Goal: Task Accomplishment & Management: Manage account settings

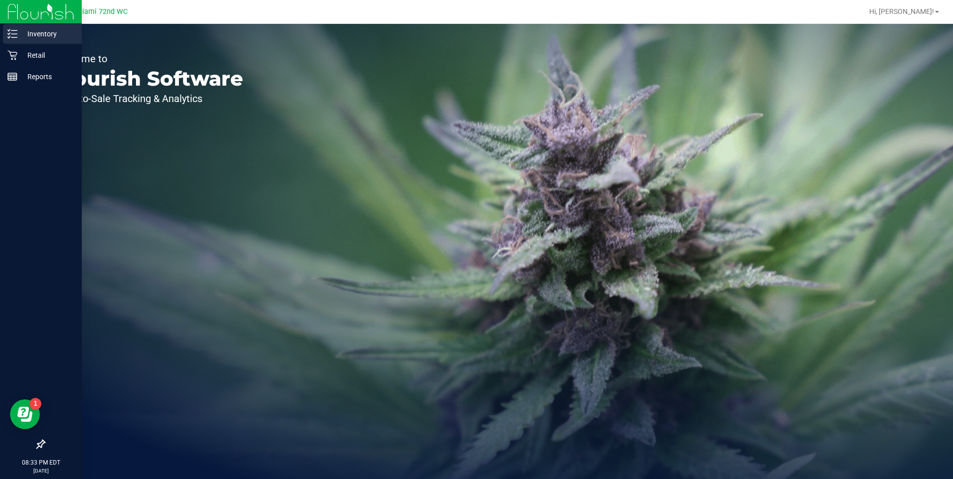
click at [15, 34] on line at bounding box center [13, 34] width 5 height 0
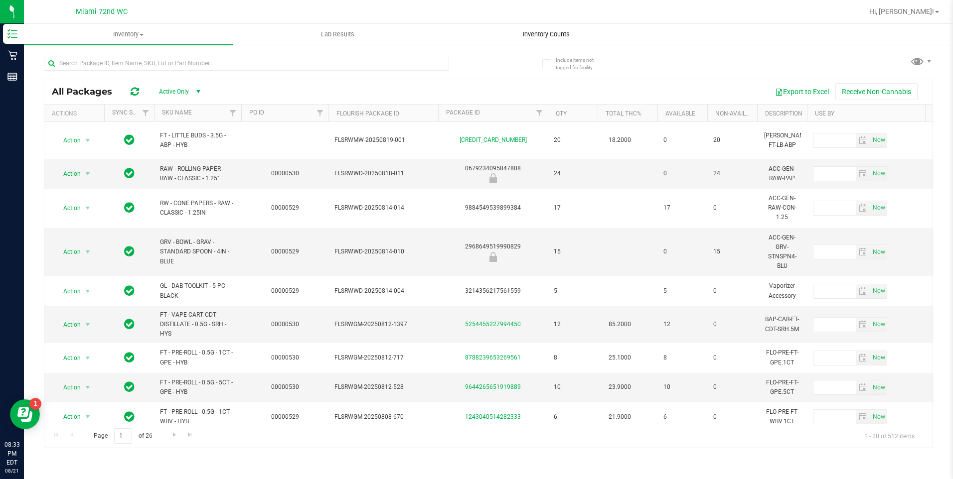
click at [549, 29] on uib-tab-heading "Inventory Counts" at bounding box center [547, 34] width 208 height 20
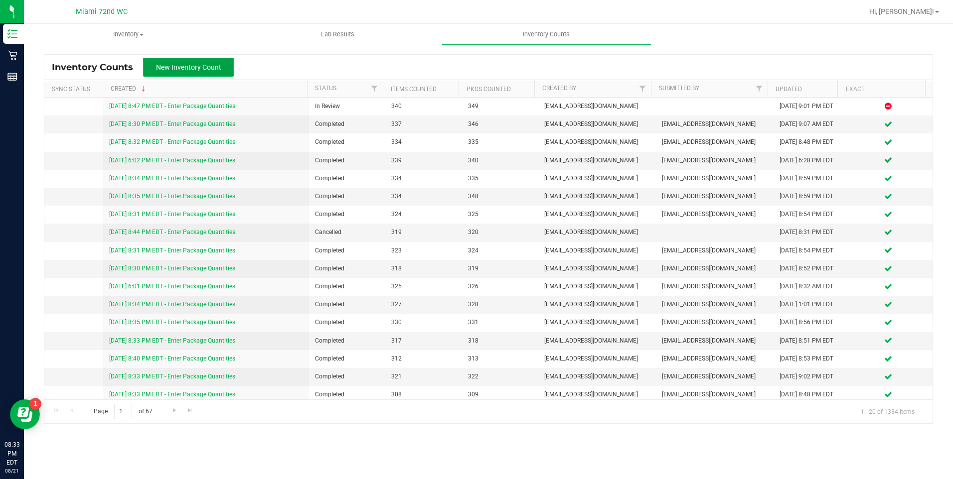
click at [149, 63] on button "New Inventory Count" at bounding box center [188, 67] width 91 height 19
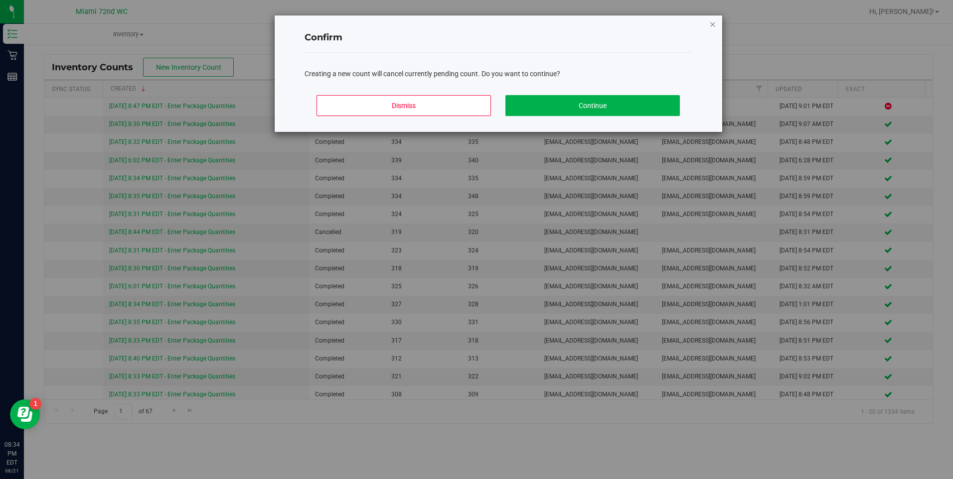
click at [714, 28] on icon "Close modal" at bounding box center [712, 24] width 7 height 12
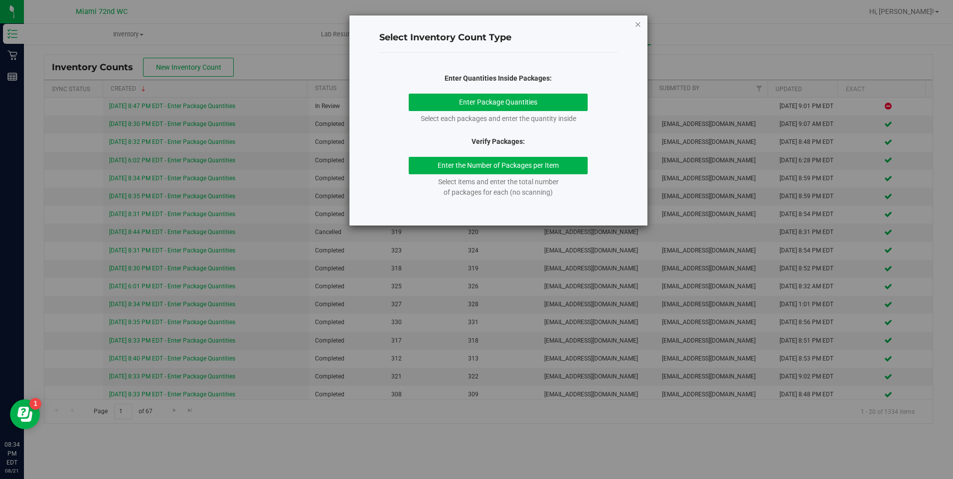
click at [635, 24] on icon "button" at bounding box center [637, 24] width 7 height 12
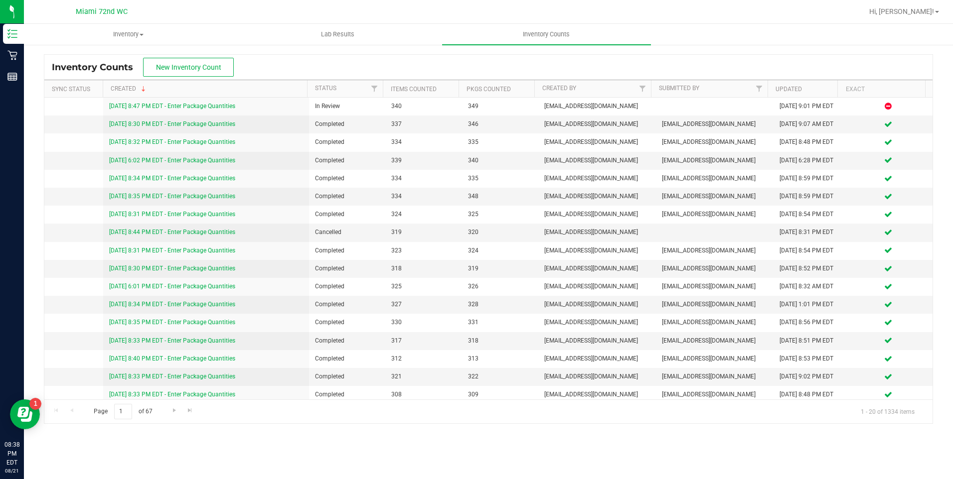
click at [273, 62] on div "Inventory Counts New Inventory Count" at bounding box center [488, 67] width 888 height 25
click at [213, 70] on span "New Inventory Count" at bounding box center [188, 67] width 65 height 8
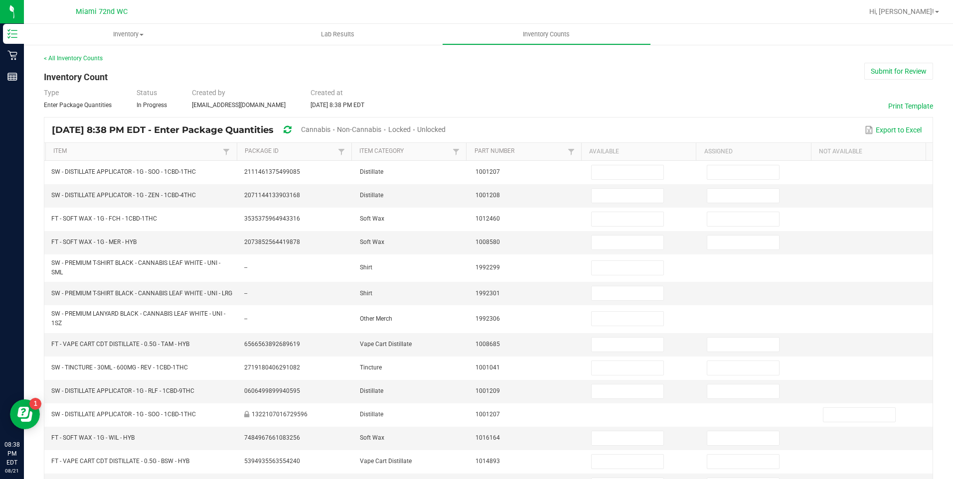
click at [330, 133] on span "Cannabis" at bounding box center [315, 130] width 29 height 8
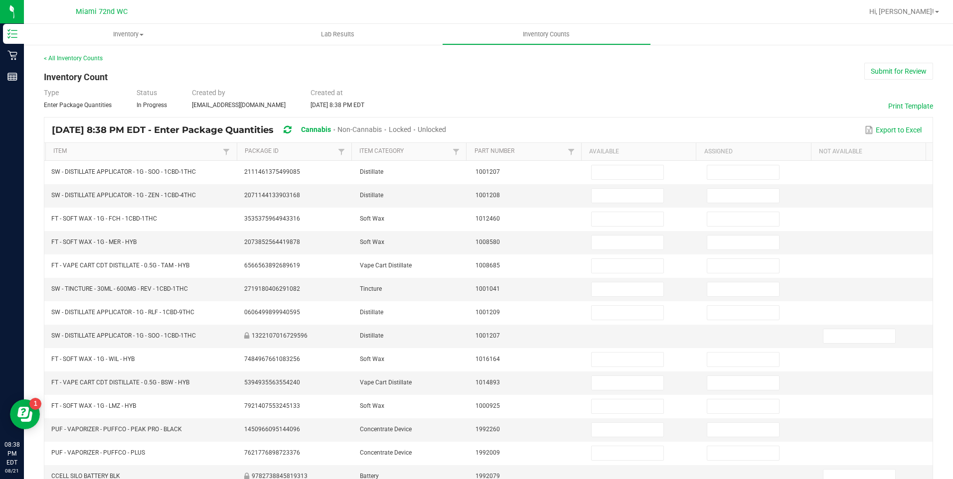
click at [446, 130] on span "Unlocked" at bounding box center [432, 130] width 28 height 8
click at [115, 144] on th "Item" at bounding box center [140, 152] width 191 height 18
click at [97, 153] on link "Item" at bounding box center [136, 152] width 167 height 8
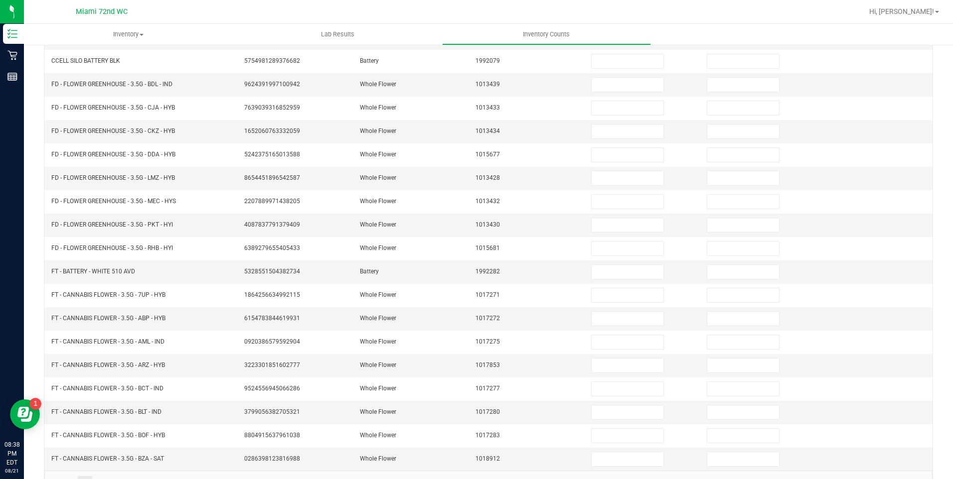
scroll to position [185, 0]
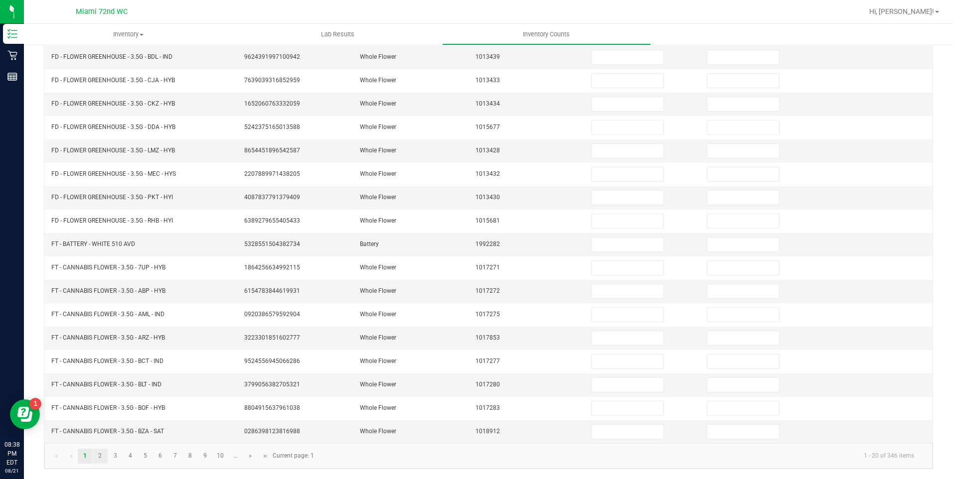
click at [100, 456] on link "2" at bounding box center [100, 456] width 14 height 15
click at [115, 457] on link "3" at bounding box center [115, 456] width 14 height 15
click at [130, 456] on link "4" at bounding box center [130, 456] width 14 height 15
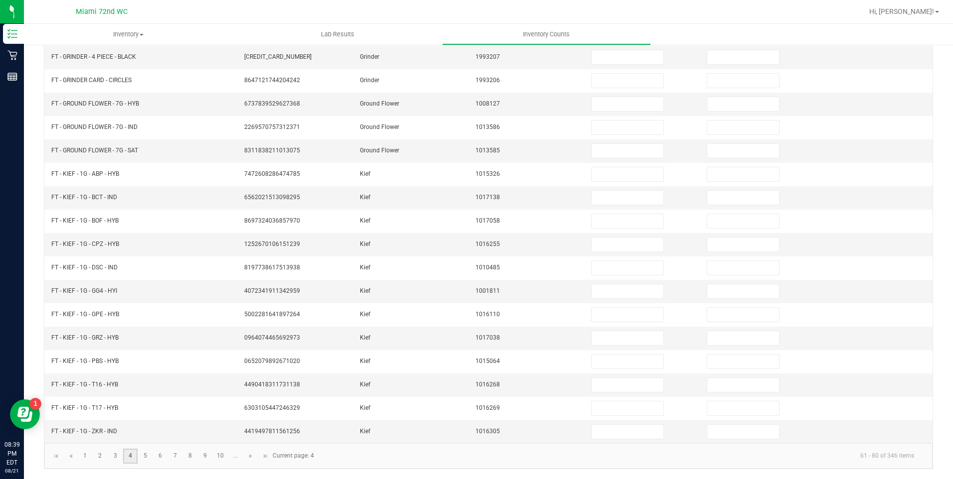
click at [145, 456] on link "5" at bounding box center [145, 456] width 14 height 15
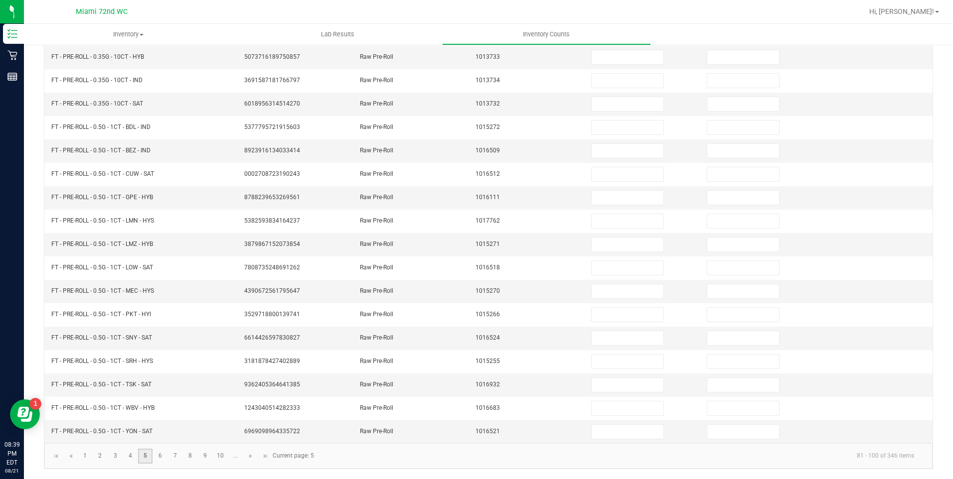
click at [160, 456] on link "6" at bounding box center [160, 456] width 14 height 15
click at [174, 456] on link "7" at bounding box center [175, 456] width 14 height 15
click at [190, 456] on link "8" at bounding box center [190, 456] width 14 height 15
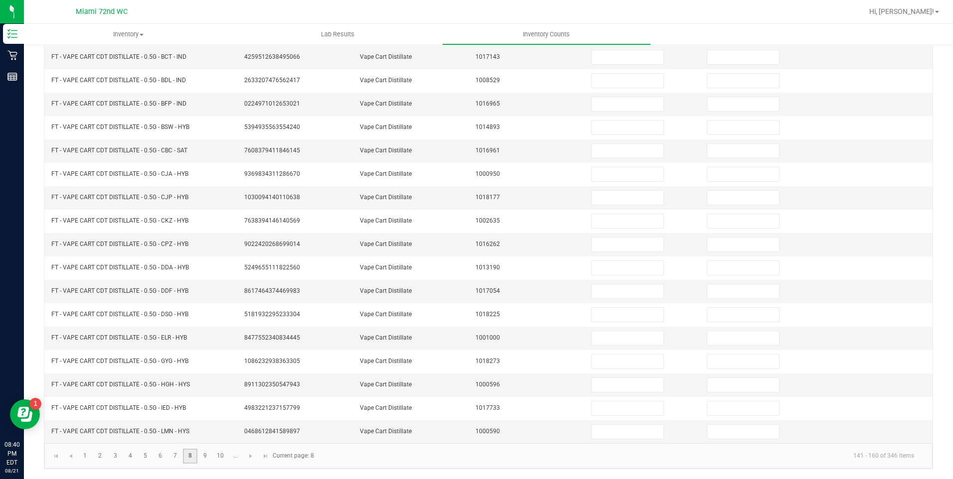
click at [205, 456] on link "9" at bounding box center [205, 456] width 14 height 15
click at [221, 459] on link "10" at bounding box center [220, 456] width 14 height 15
click at [251, 457] on span "Go to the next page" at bounding box center [251, 457] width 8 height 8
click at [223, 459] on span "Go to the next page" at bounding box center [221, 457] width 8 height 8
click at [220, 456] on span "Go to the next page" at bounding box center [221, 457] width 8 height 8
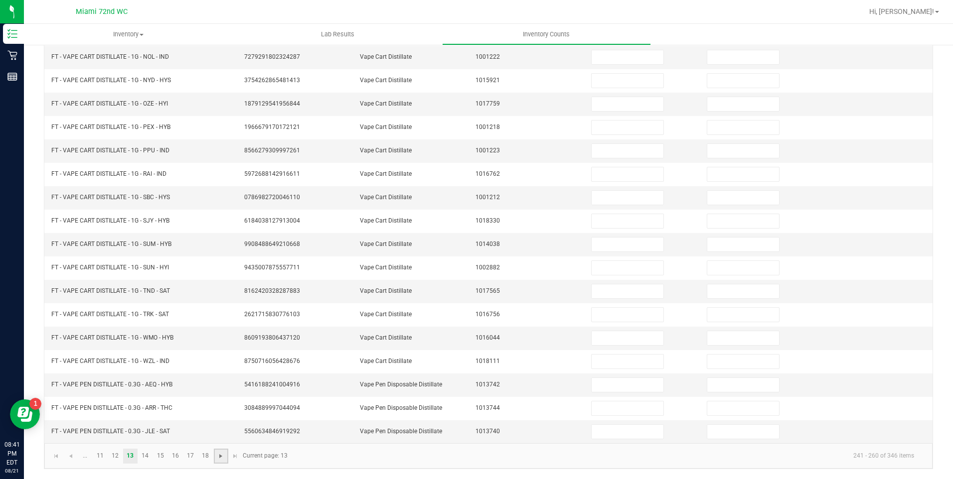
click at [218, 459] on span "Go to the next page" at bounding box center [221, 457] width 8 height 8
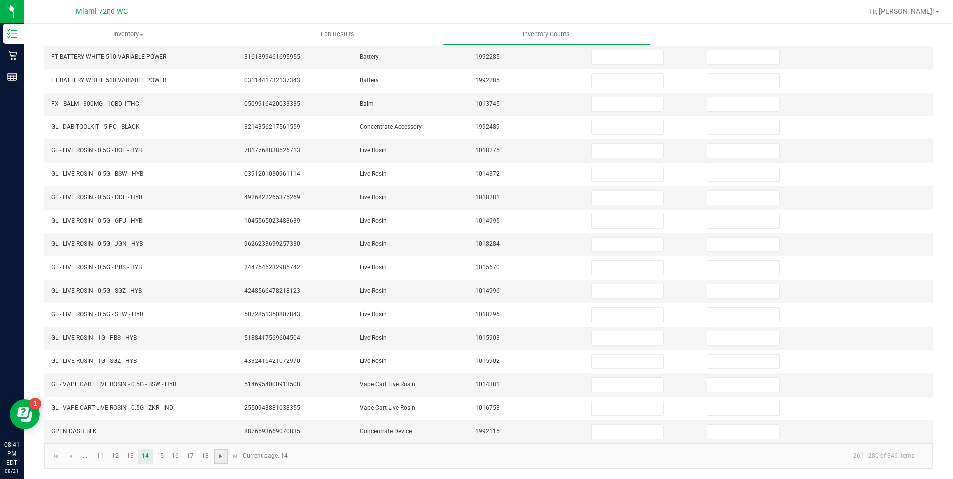
click at [217, 460] on span "Go to the next page" at bounding box center [221, 457] width 8 height 8
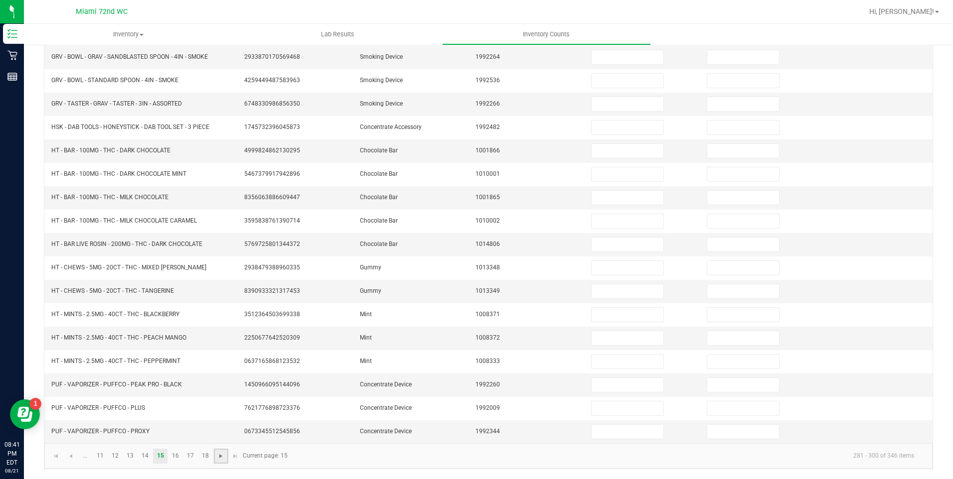
click at [144, 456] on link "14" at bounding box center [145, 456] width 14 height 15
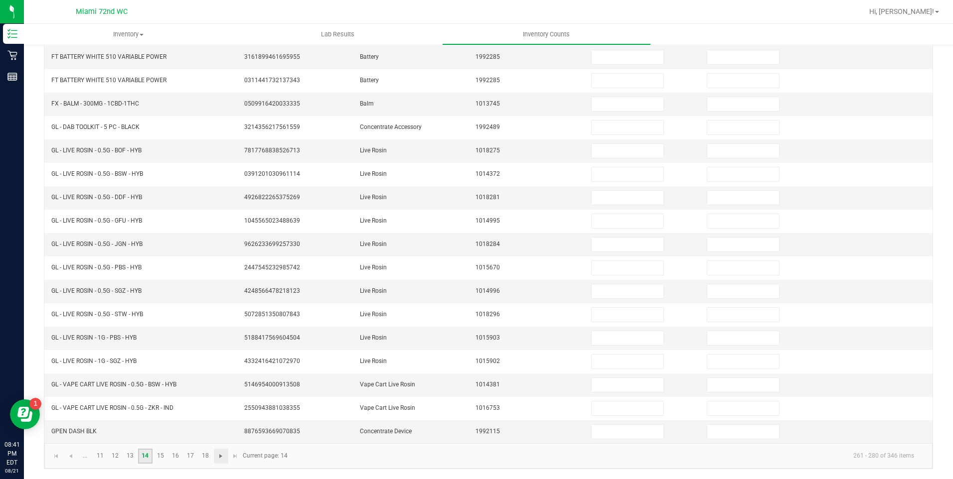
click at [218, 457] on span "Go to the next page" at bounding box center [221, 457] width 8 height 8
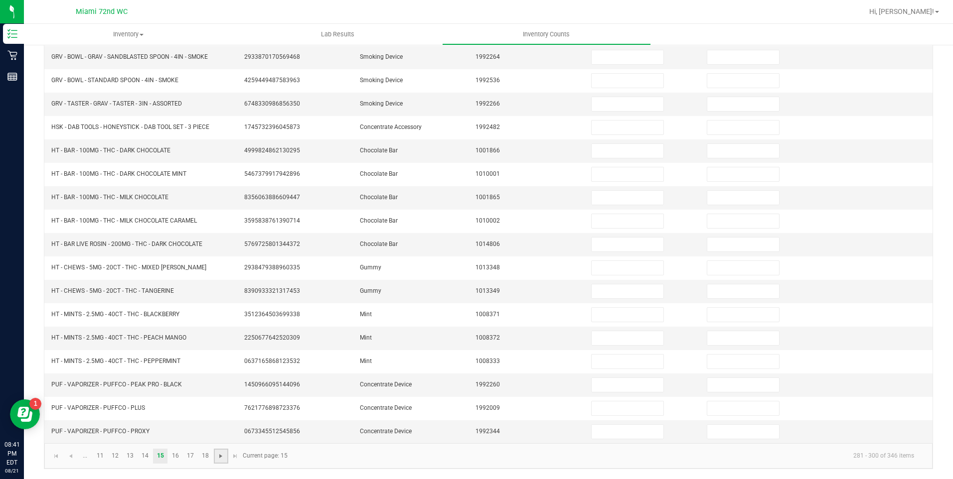
click at [220, 459] on span "Go to the next page" at bounding box center [221, 457] width 8 height 8
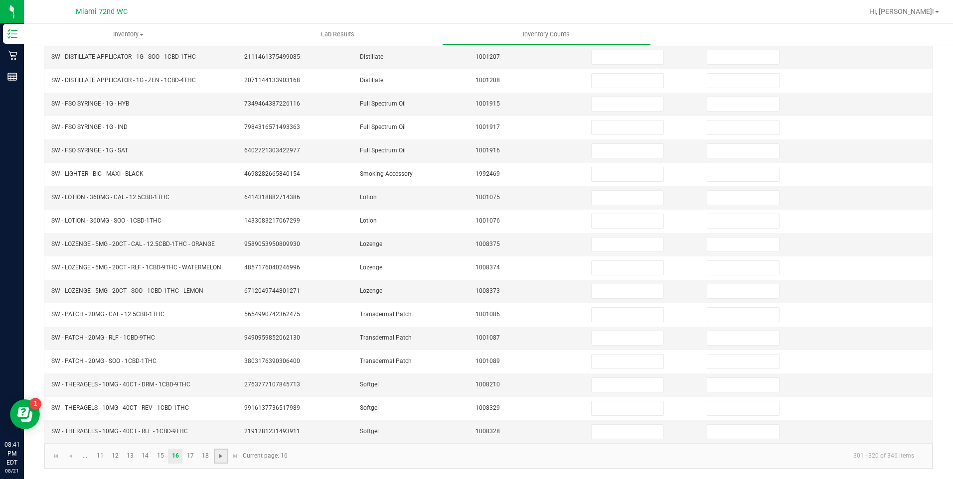
click at [221, 457] on span "Go to the next page" at bounding box center [221, 457] width 8 height 8
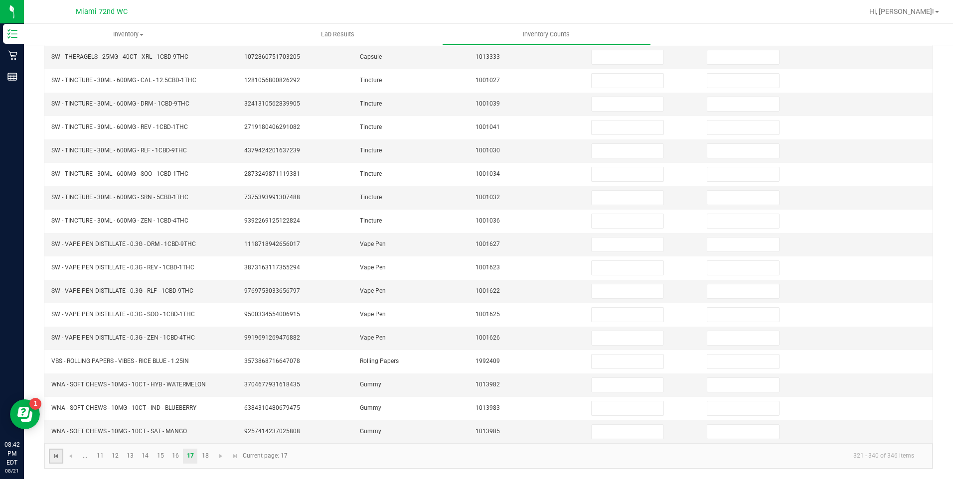
click at [57, 457] on span "Go to the first page" at bounding box center [56, 457] width 8 height 8
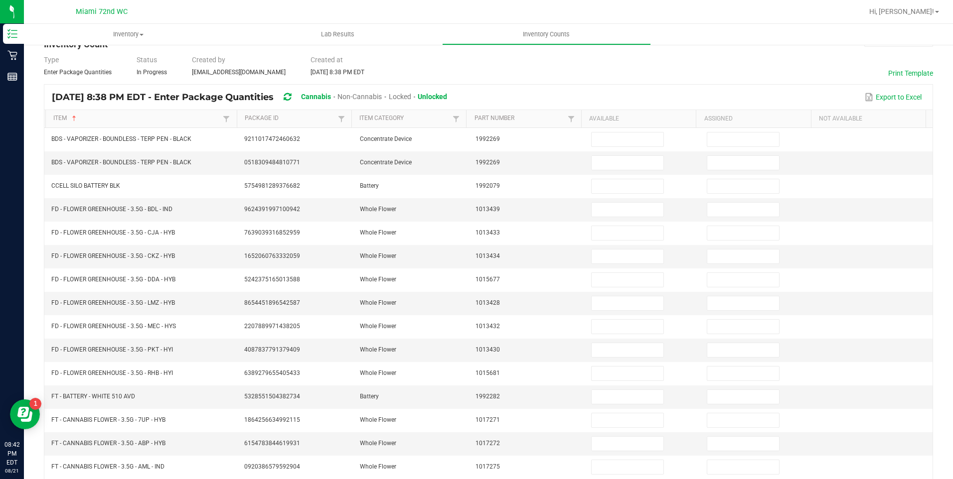
scroll to position [0, 0]
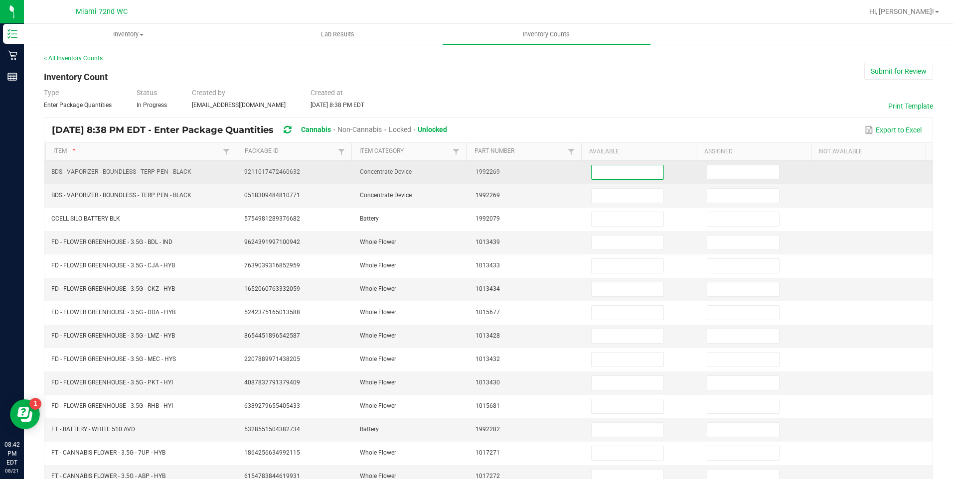
click at [617, 178] on input at bounding box center [628, 172] width 72 height 14
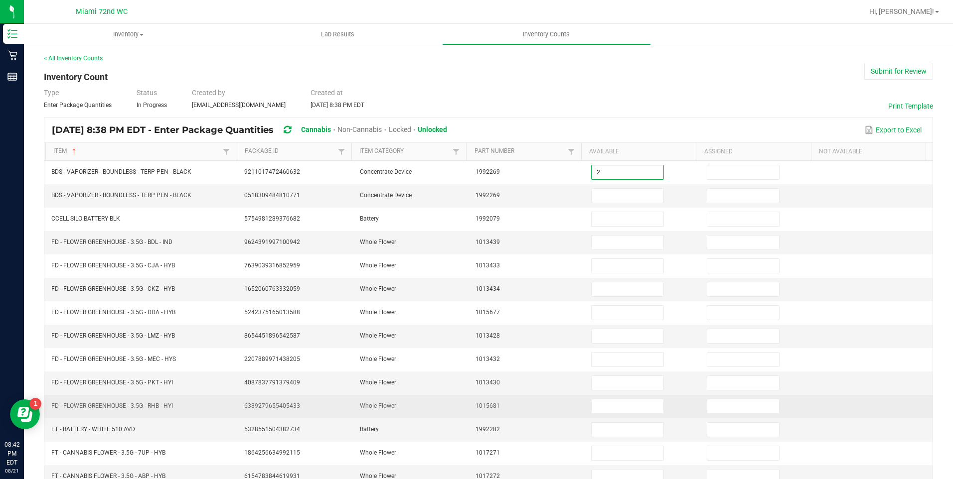
type input "2"
type input "1"
type input "5"
type input "2"
type input "1"
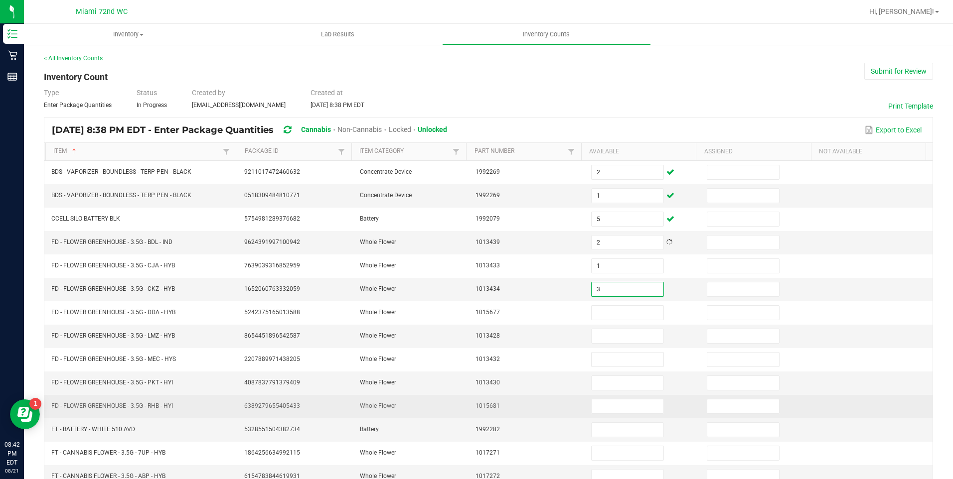
type input "3"
type input "10"
type input "11"
type input "2"
type input "6"
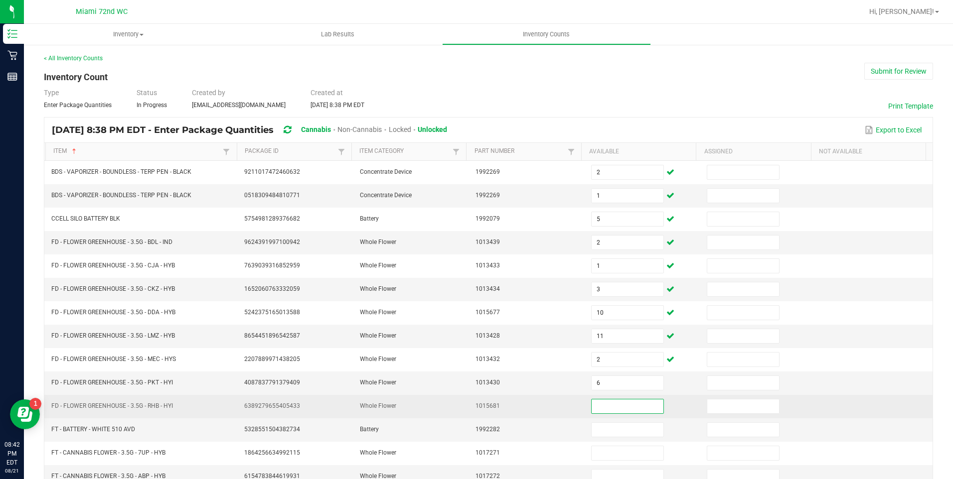
type input "5"
type input "4"
type input "8"
type input "14"
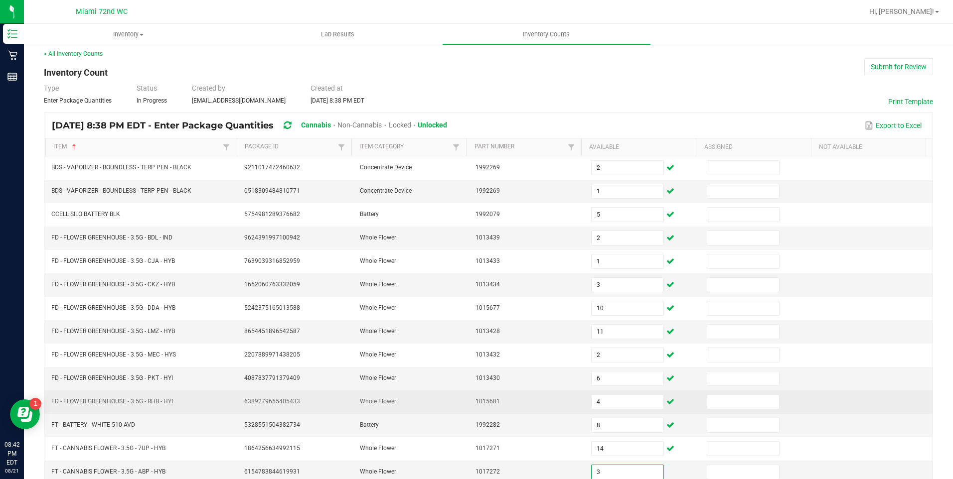
type input "3"
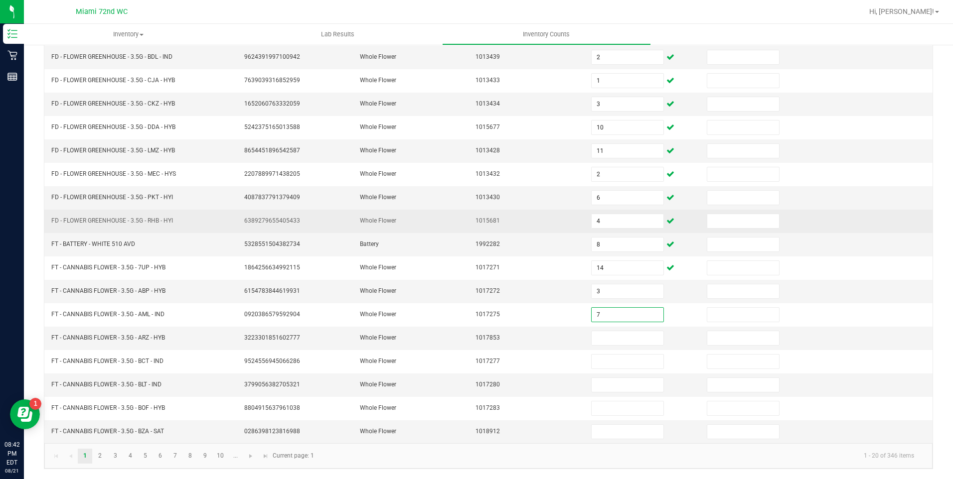
type input "7"
type input "1"
type input "17"
type input "13"
type input "15"
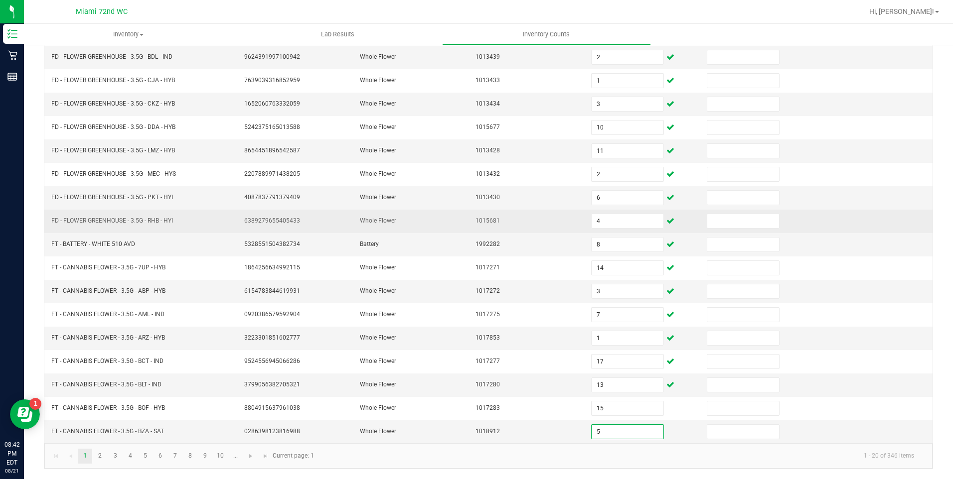
type input "5"
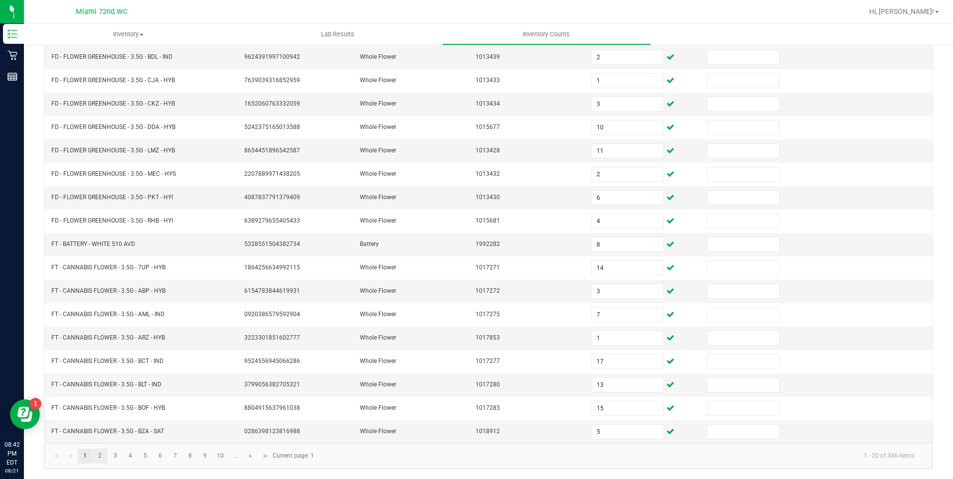
click at [100, 456] on link "2" at bounding box center [100, 456] width 14 height 15
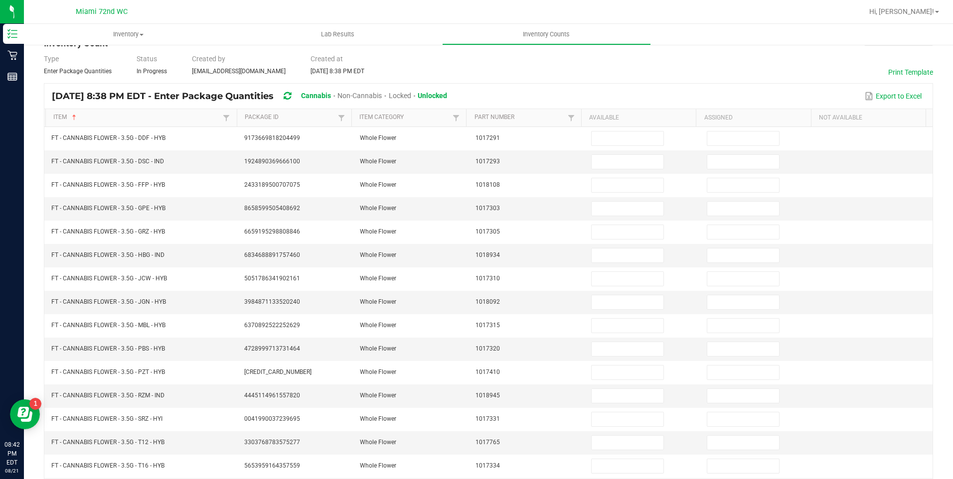
scroll to position [33, 0]
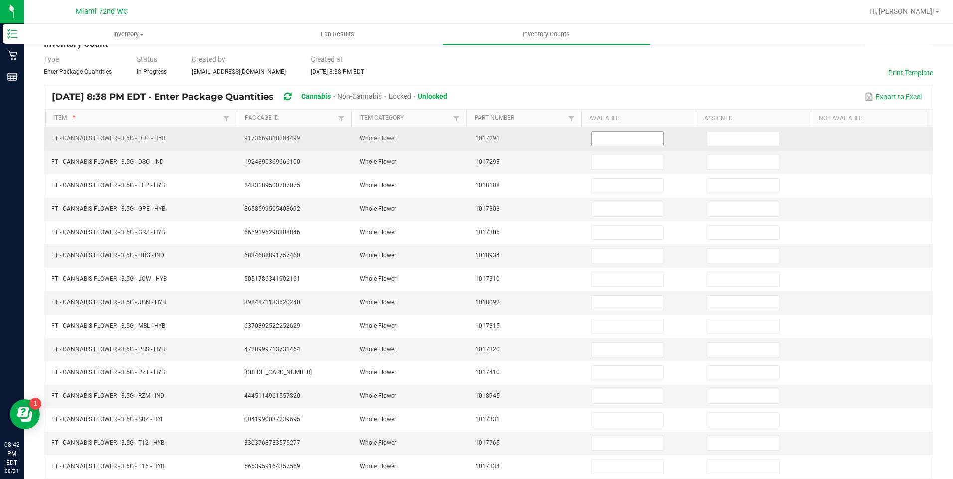
click at [630, 140] on input at bounding box center [628, 139] width 72 height 14
type input "17"
type input "13"
type input "16"
type input "8"
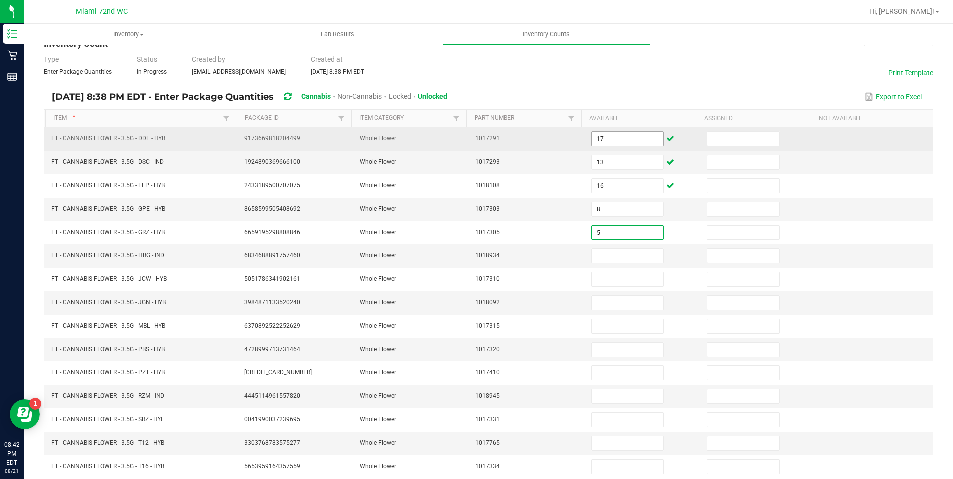
type input "5"
type input "13"
type input "20"
type input "9"
type input "10"
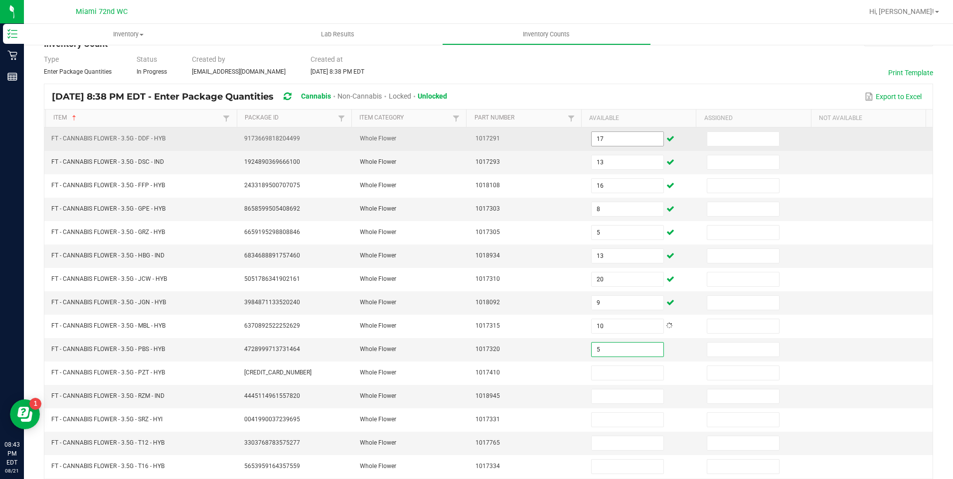
type input "5"
type input "17"
type input "20"
type input "9"
type input "30"
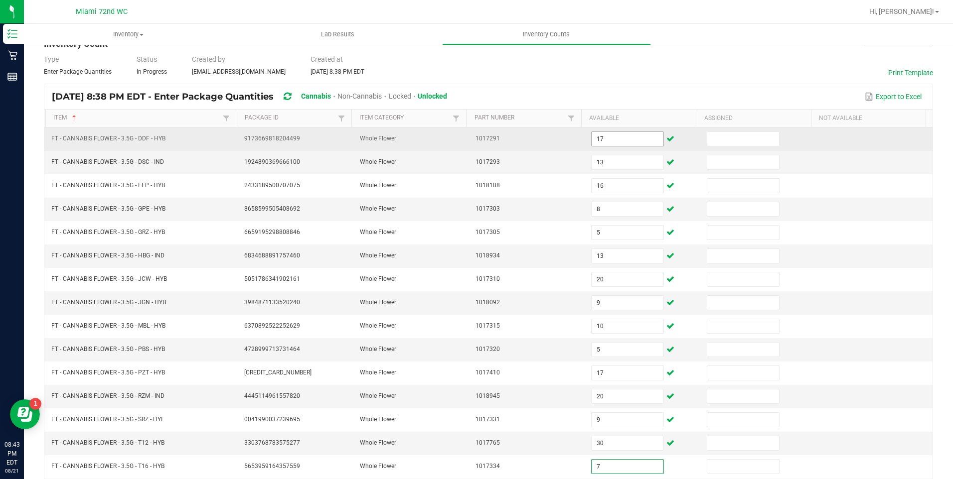
type input "7"
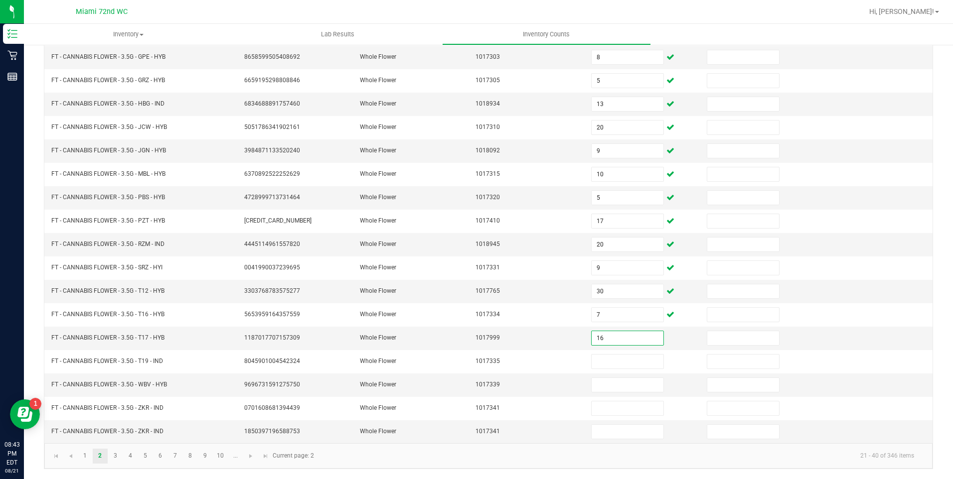
type input "16"
type input "15"
type input "14"
type input "26"
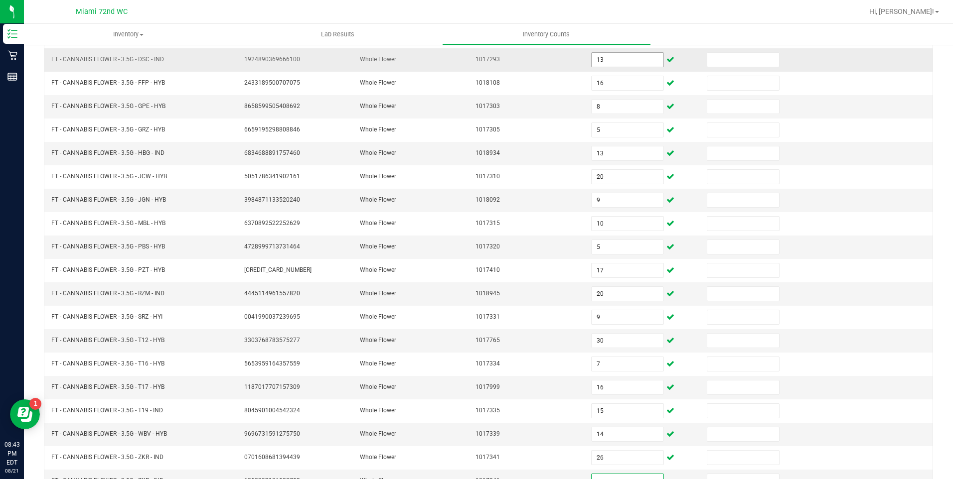
click at [608, 58] on input "13" at bounding box center [628, 60] width 72 height 14
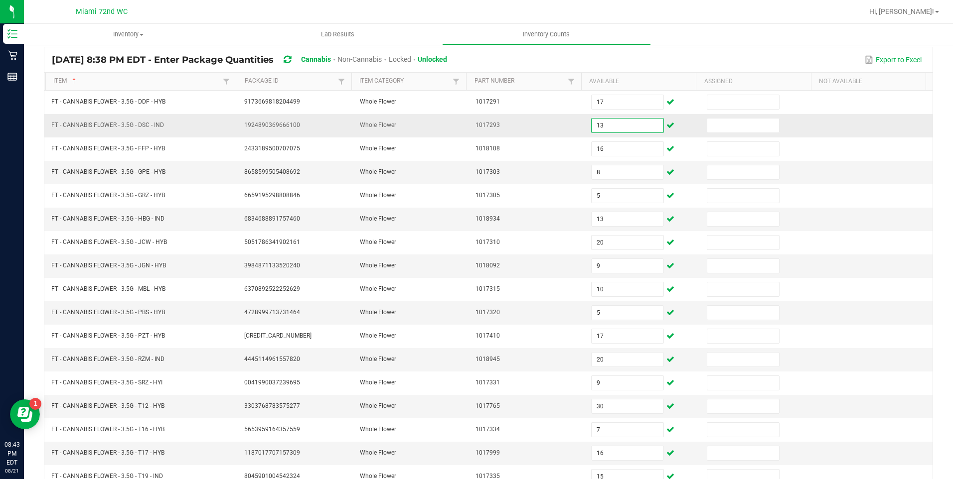
scroll to position [67, 0]
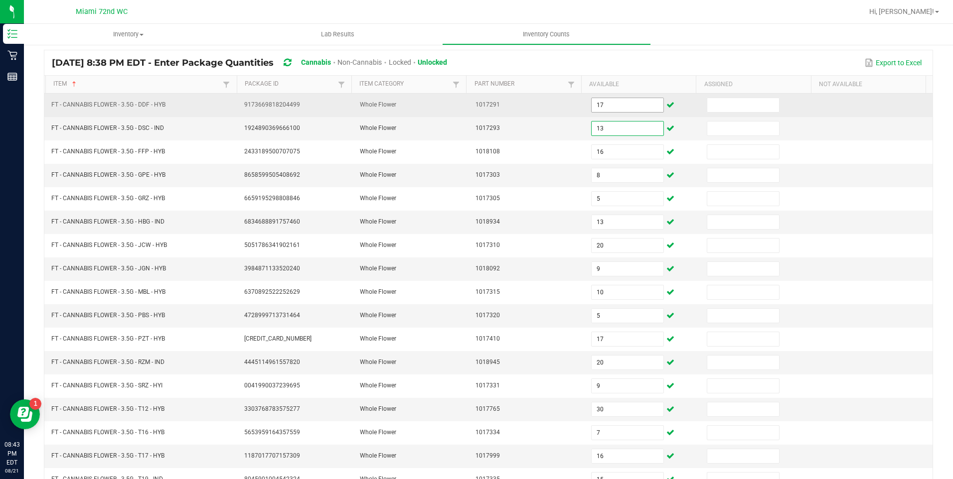
click at [619, 103] on input "17" at bounding box center [628, 105] width 72 height 14
type input "17"
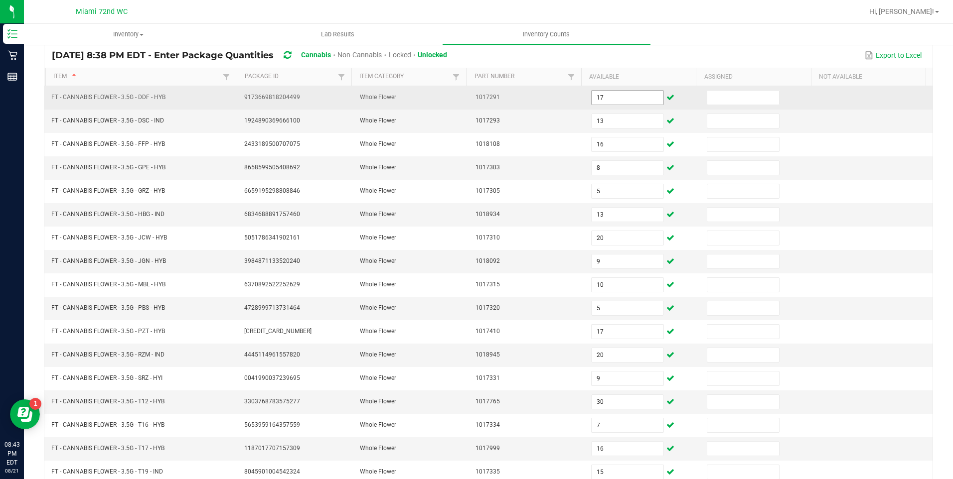
scroll to position [185, 0]
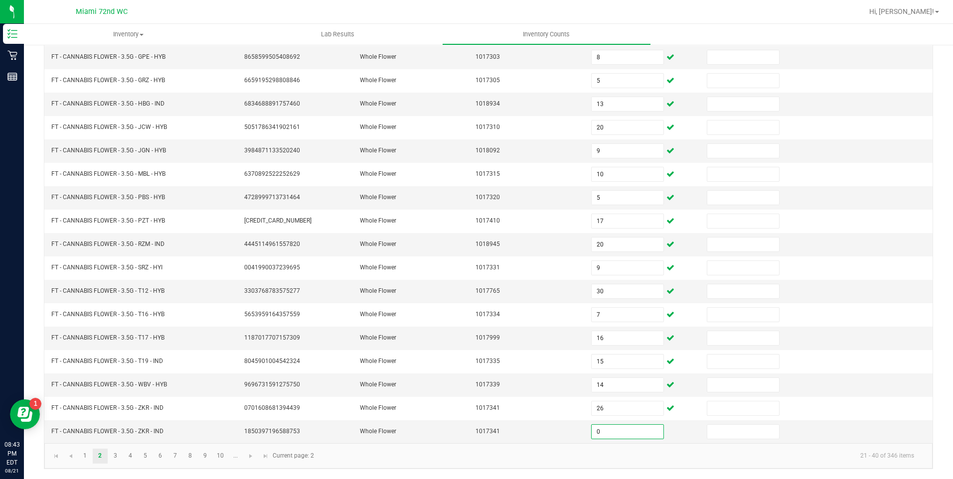
type input "0"
click at [115, 456] on link "3" at bounding box center [115, 456] width 14 height 15
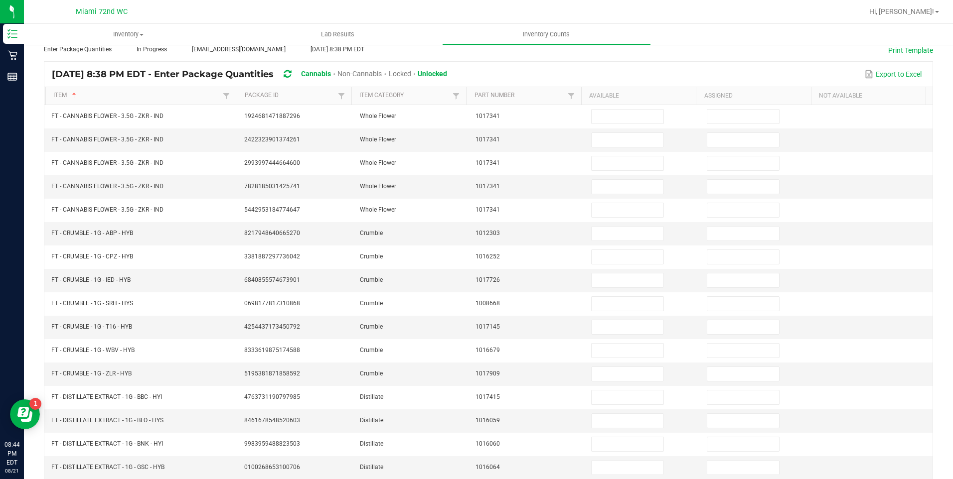
scroll to position [55, 0]
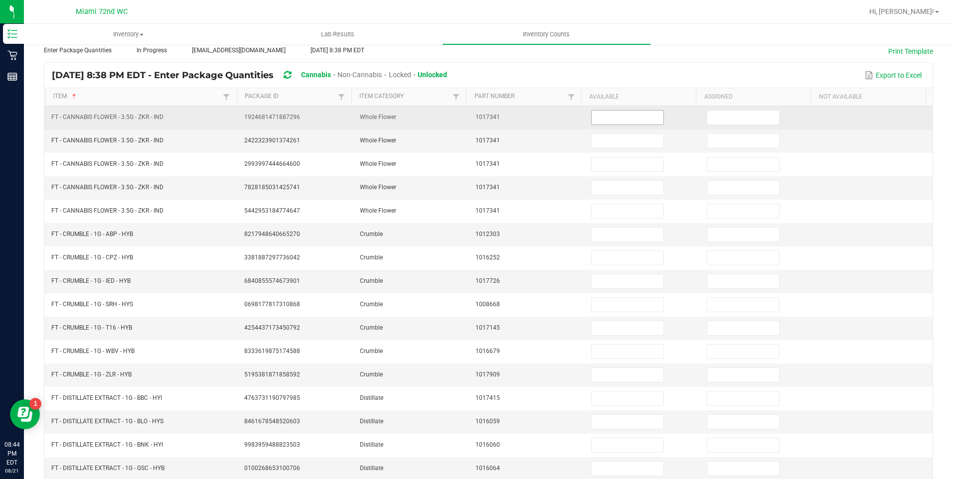
click at [620, 119] on input at bounding box center [628, 118] width 72 height 14
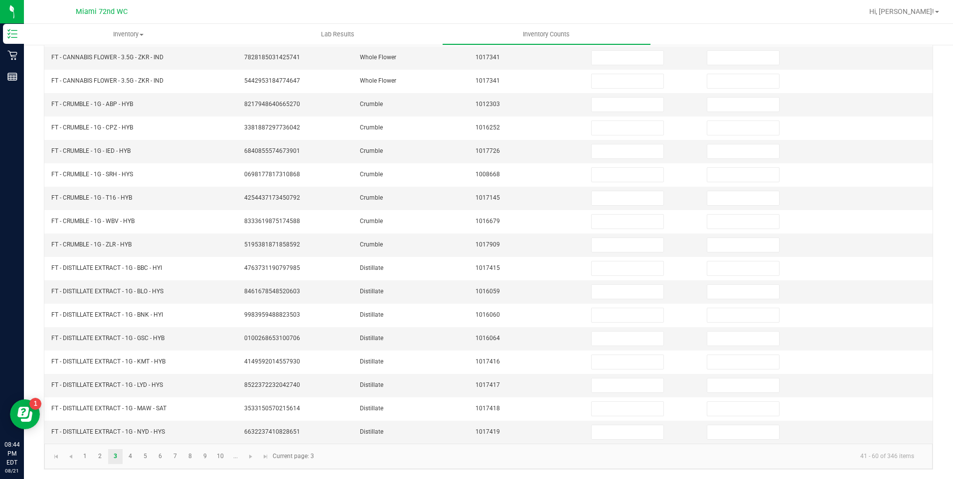
scroll to position [185, 0]
click at [100, 464] on link "2" at bounding box center [100, 456] width 14 height 15
type input "17"
type input "13"
type input "16"
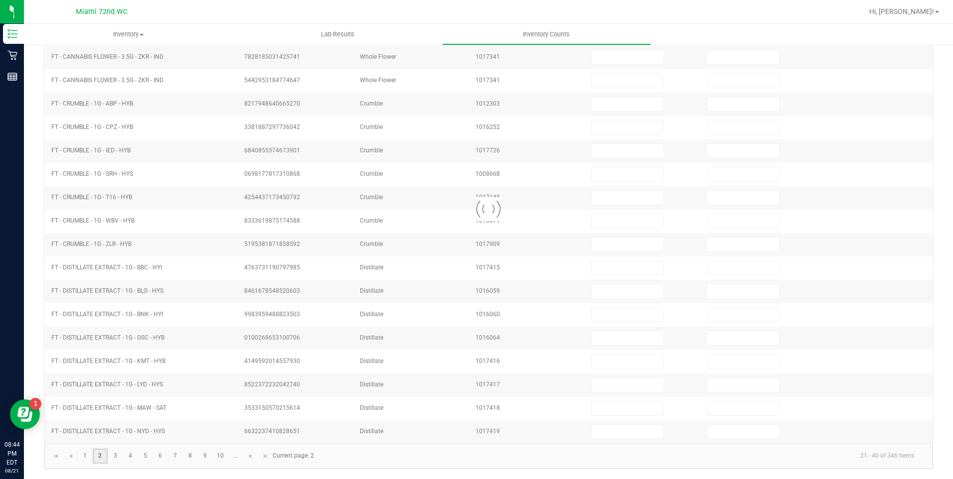
type input "8"
type input "5"
type input "13"
type input "20"
type input "10"
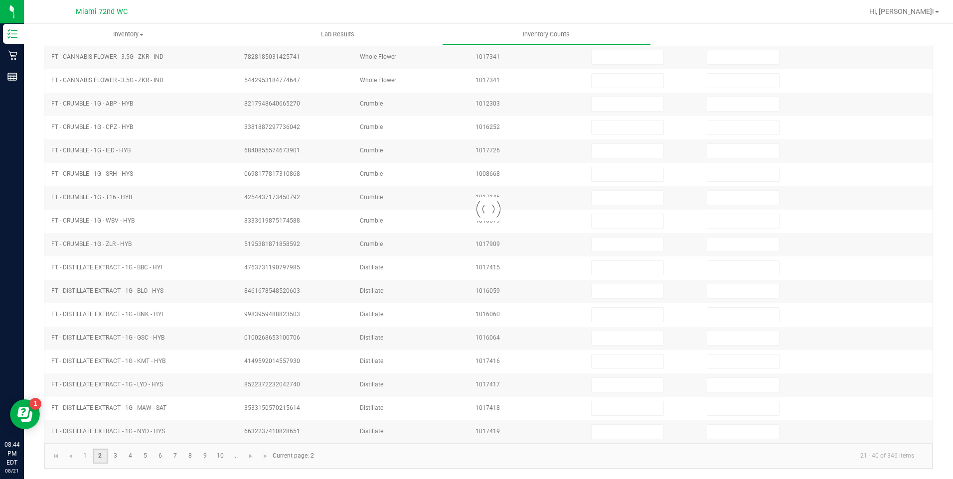
type input "5"
type input "20"
type input "9"
type input "7"
type input "16"
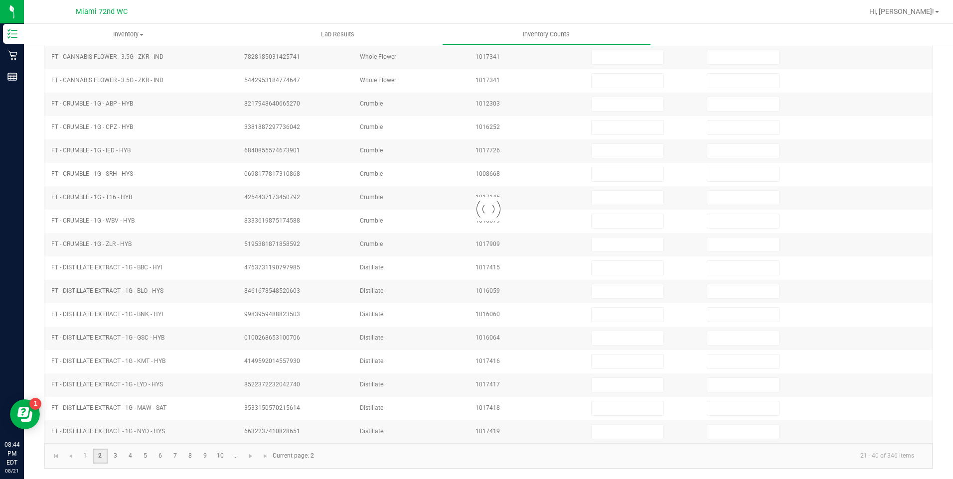
type input "26"
type input "0"
type input "17"
type input "15"
type input "9"
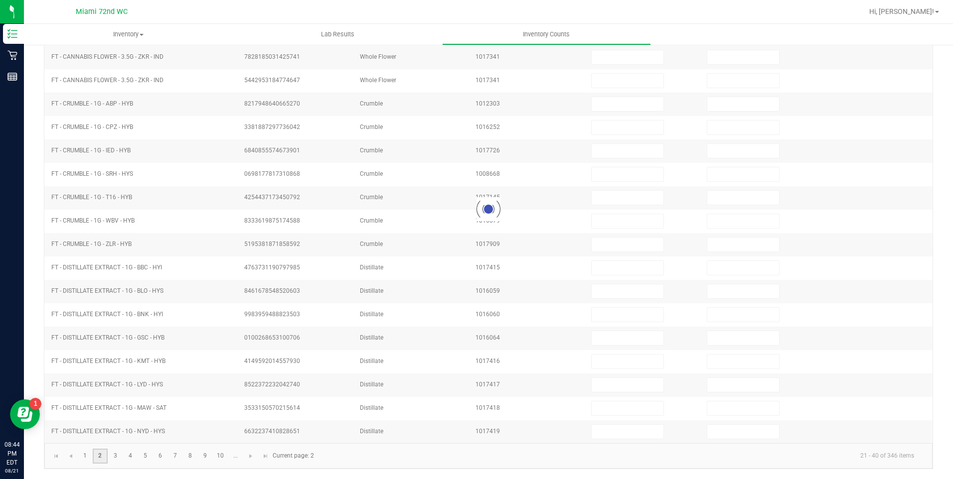
type input "30"
type input "14"
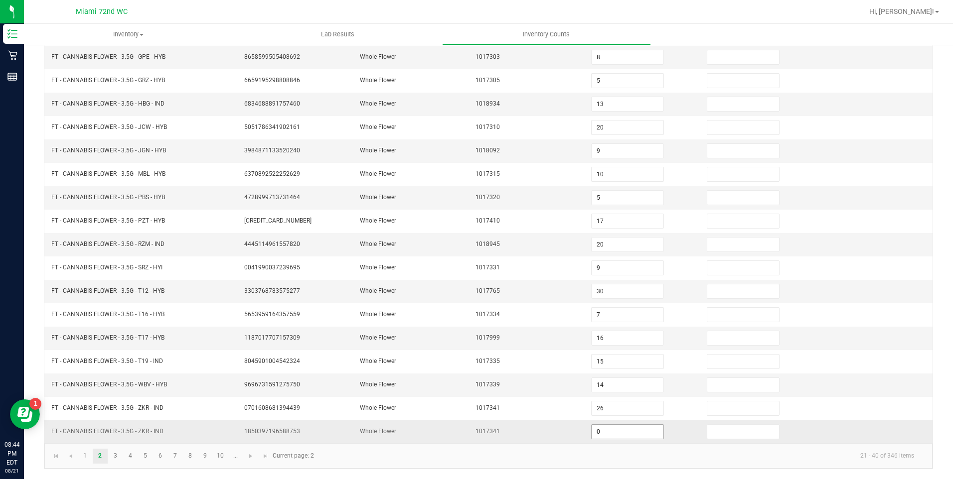
click at [603, 433] on input "0" at bounding box center [628, 432] width 72 height 14
type input "32"
click at [115, 456] on link "3" at bounding box center [115, 456] width 14 height 15
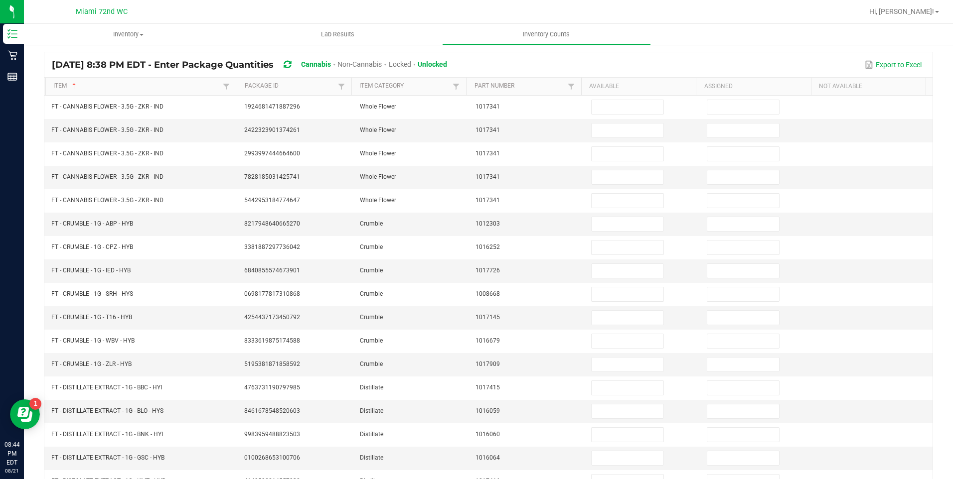
scroll to position [66, 0]
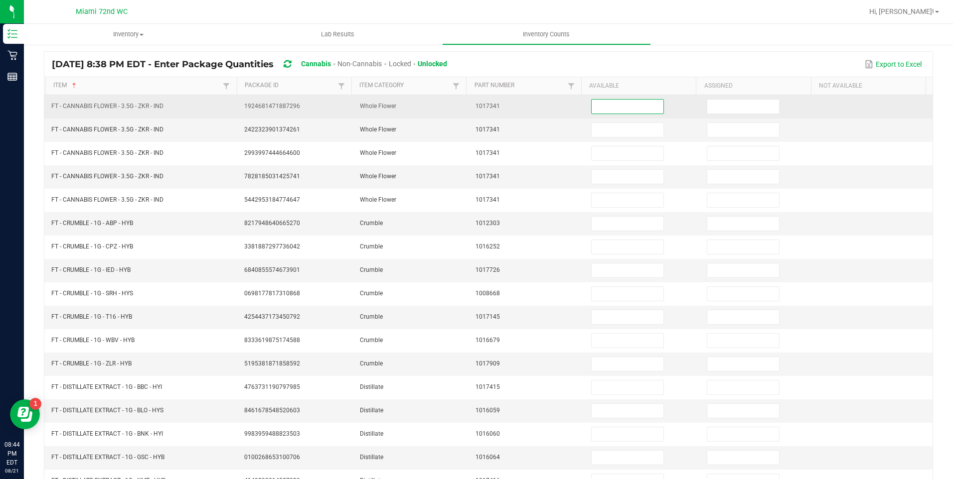
click at [618, 105] on input at bounding box center [628, 107] width 72 height 14
type input "0"
type input "2"
type input "32"
type input "0"
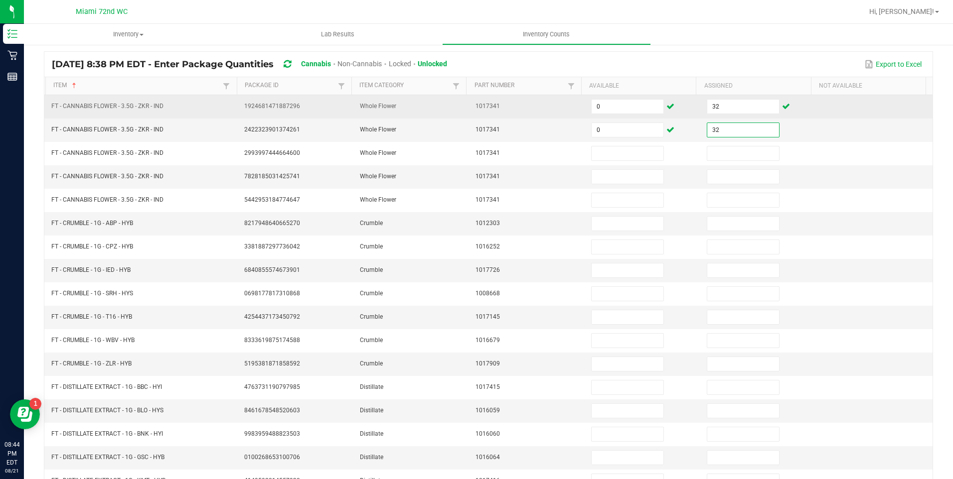
type input "32"
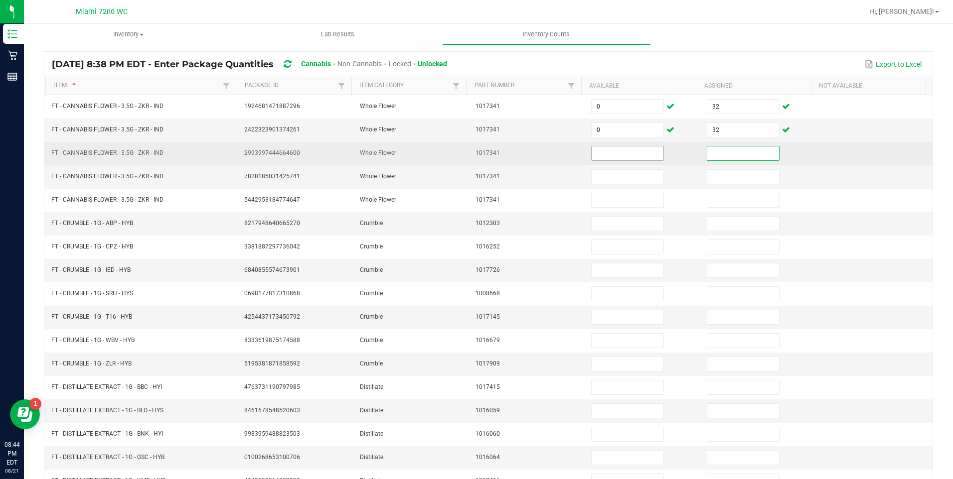
click at [614, 155] on input at bounding box center [628, 154] width 72 height 14
type input "0"
type input "32"
type input "0"
type input "32"
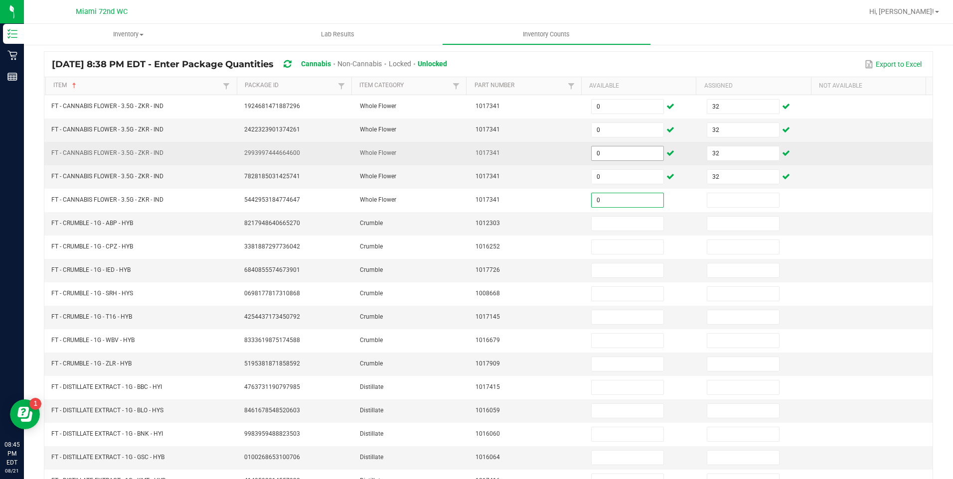
type input "0"
type input "32"
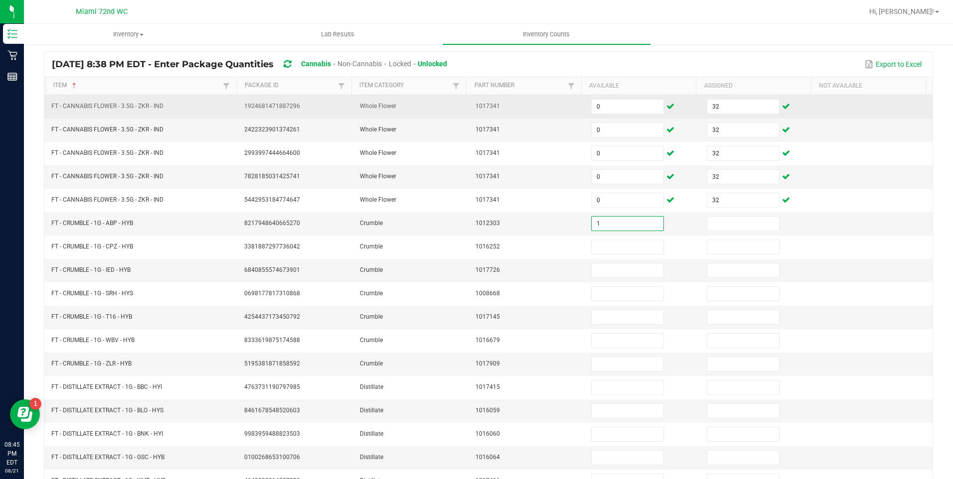
type input "1"
type input "2"
type input "7"
type input "1"
type input "4"
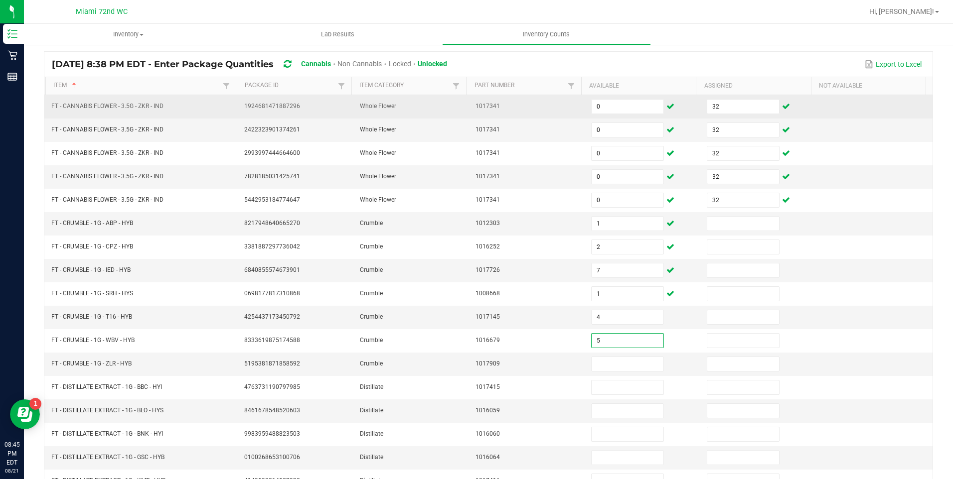
type input "5"
type input "1"
type input "3"
type input "1"
type input "10"
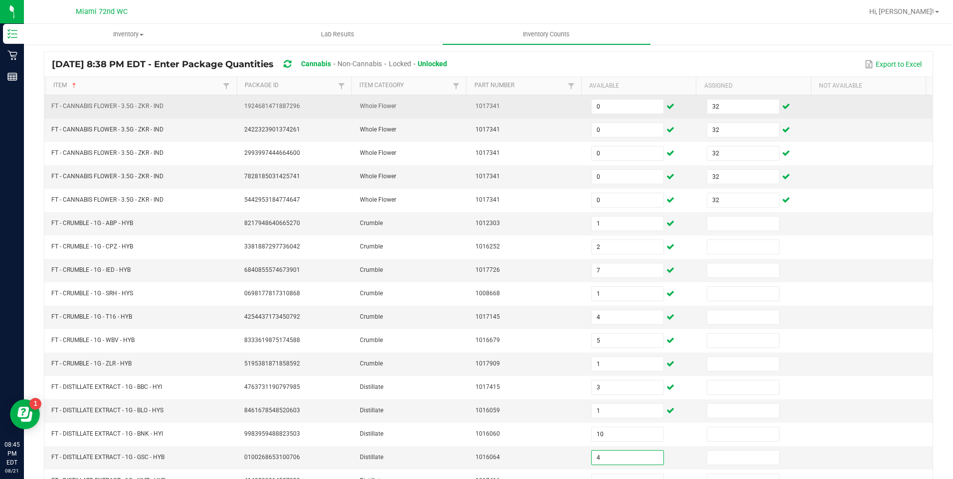
type input "4"
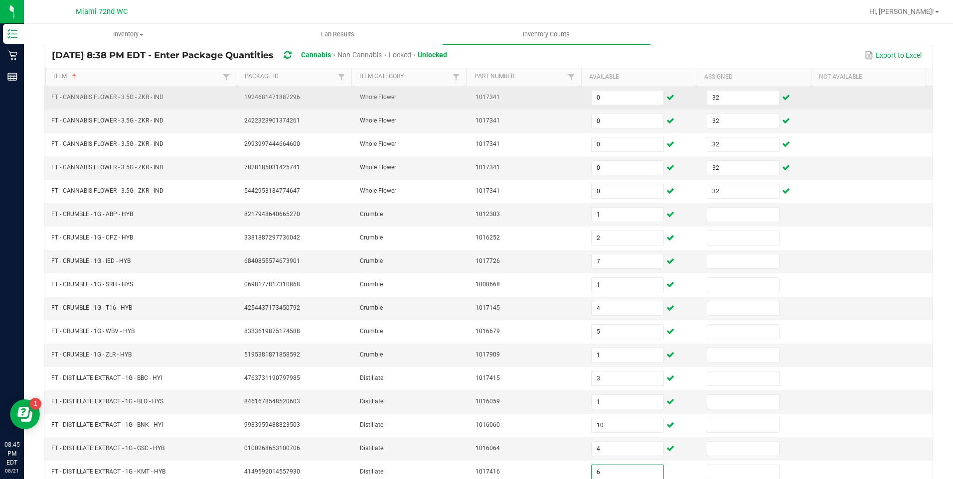
type input "6"
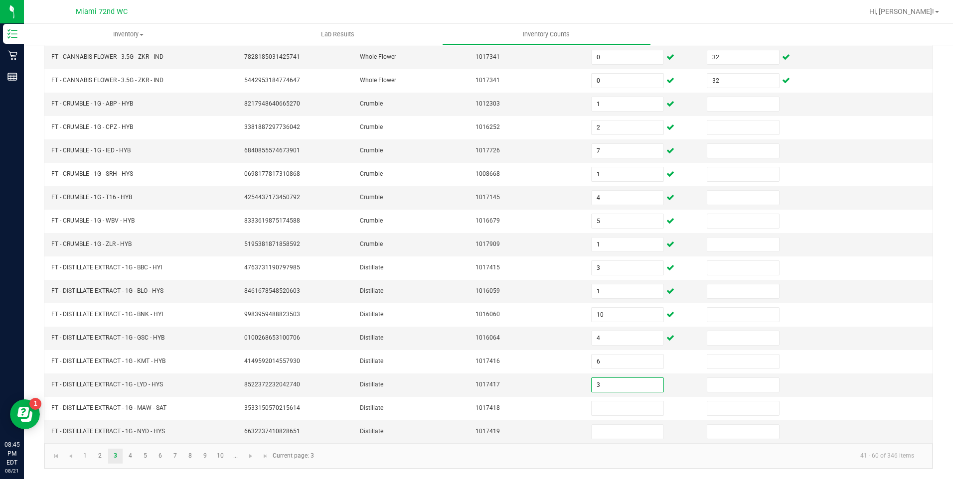
type input "3"
type input "1"
type input "2"
click at [130, 458] on link "4" at bounding box center [130, 456] width 14 height 15
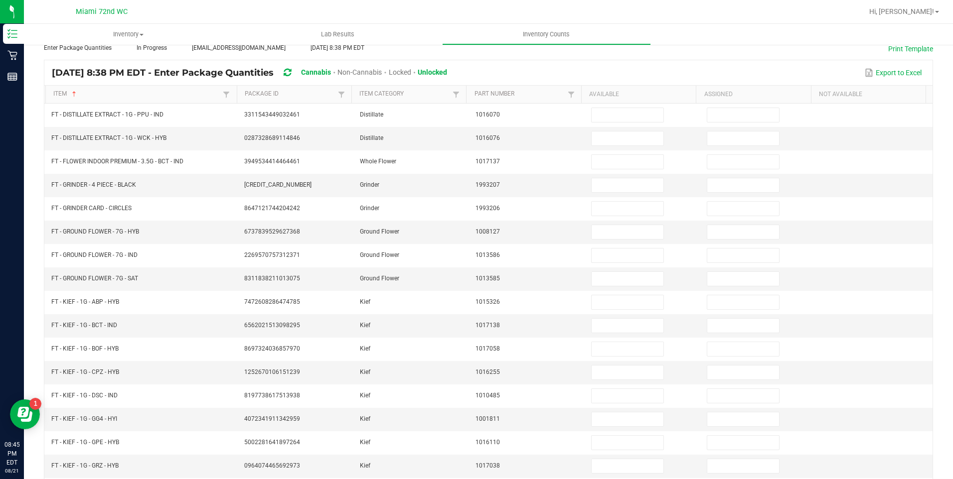
scroll to position [57, 0]
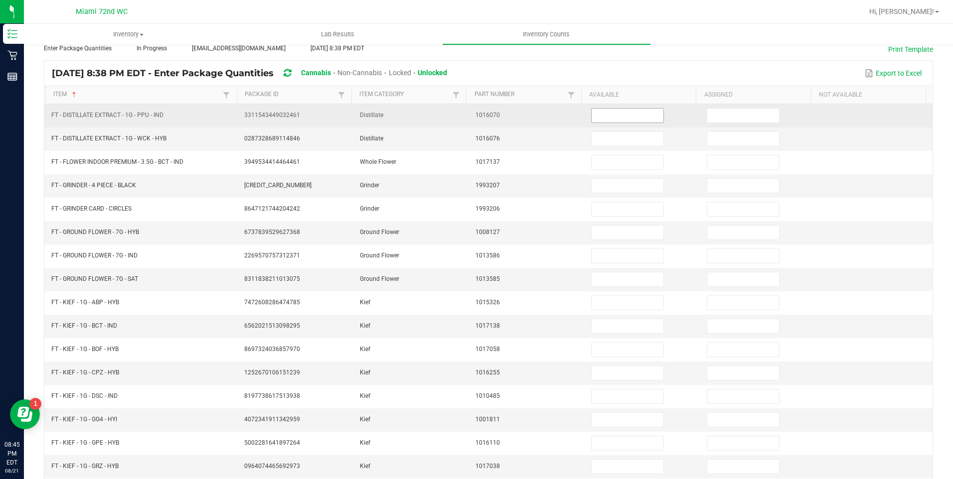
click at [625, 115] on input at bounding box center [628, 116] width 72 height 14
type input "6"
type input "9"
type input "13"
type input "5"
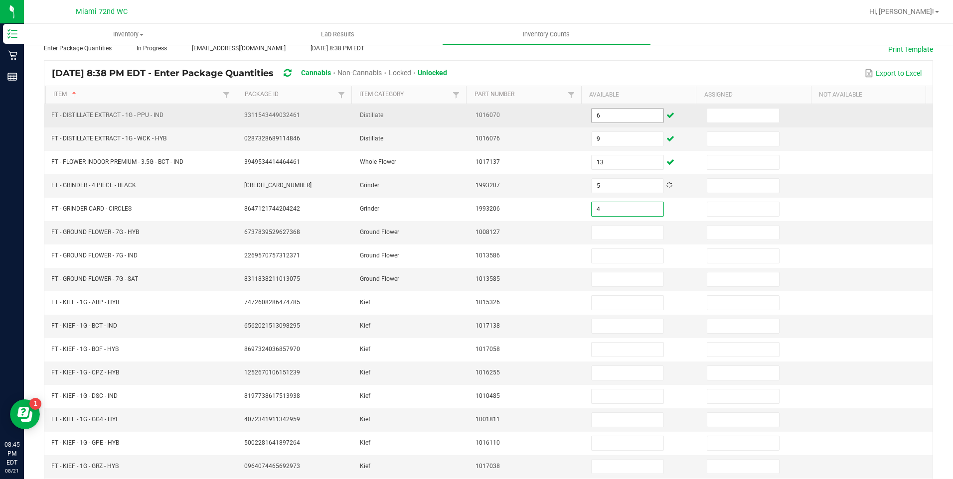
type input "4"
type input "16"
type input "17"
type input "2"
type input "6"
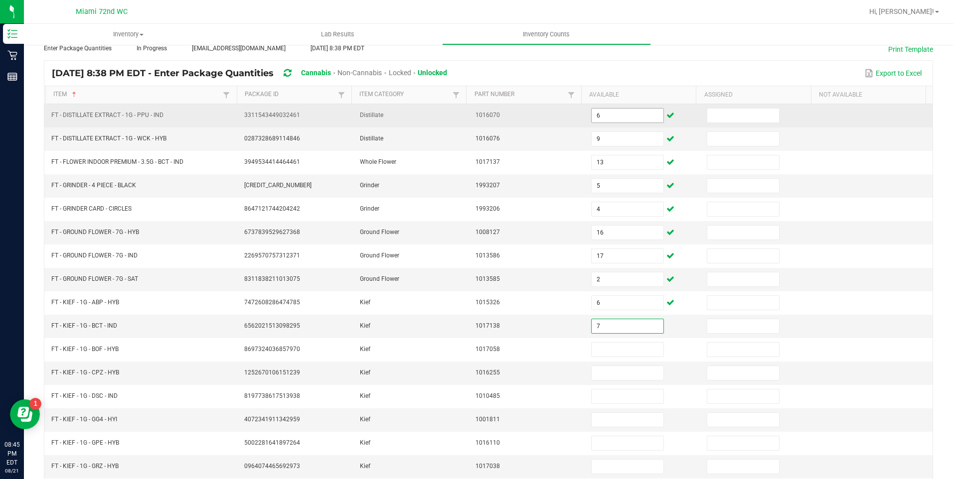
type input "7"
type input "2"
type input "1"
type input "4"
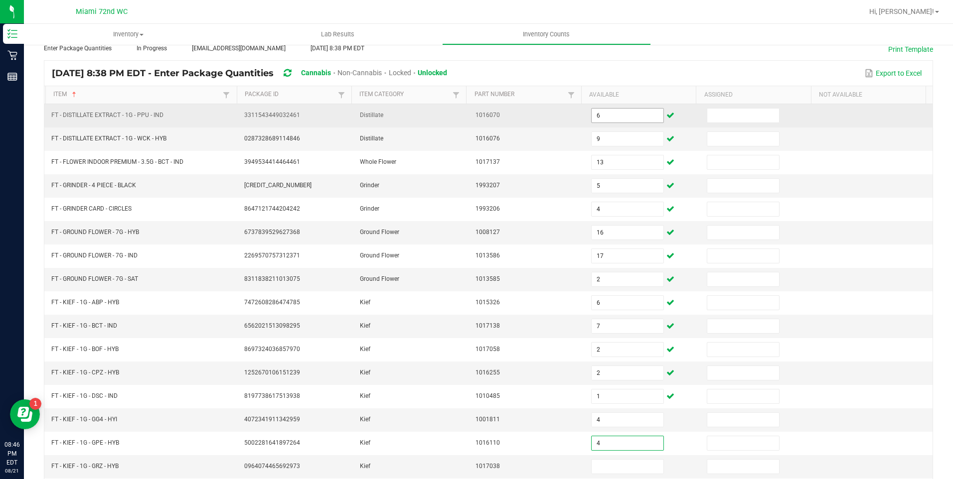
type input "4"
type input "8"
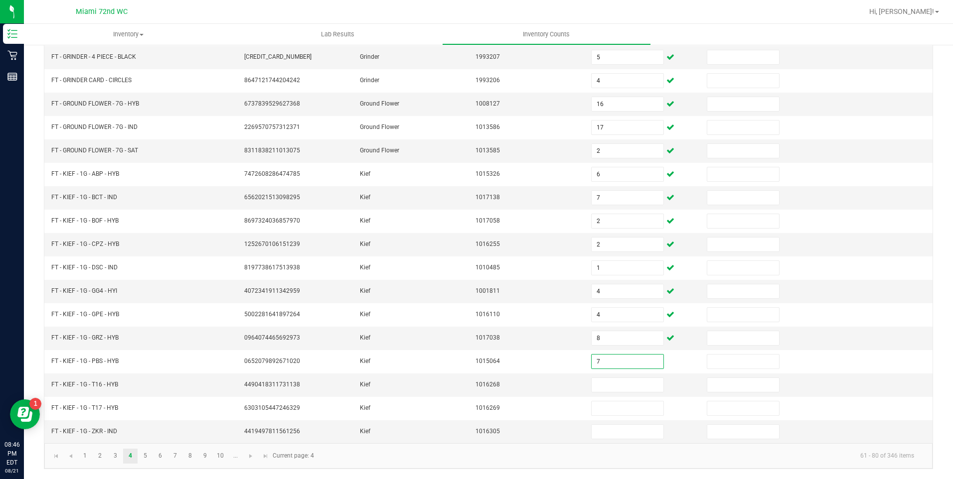
type input "7"
type input "5"
type input "8"
type input "4"
click at [144, 458] on link "5" at bounding box center [145, 456] width 14 height 15
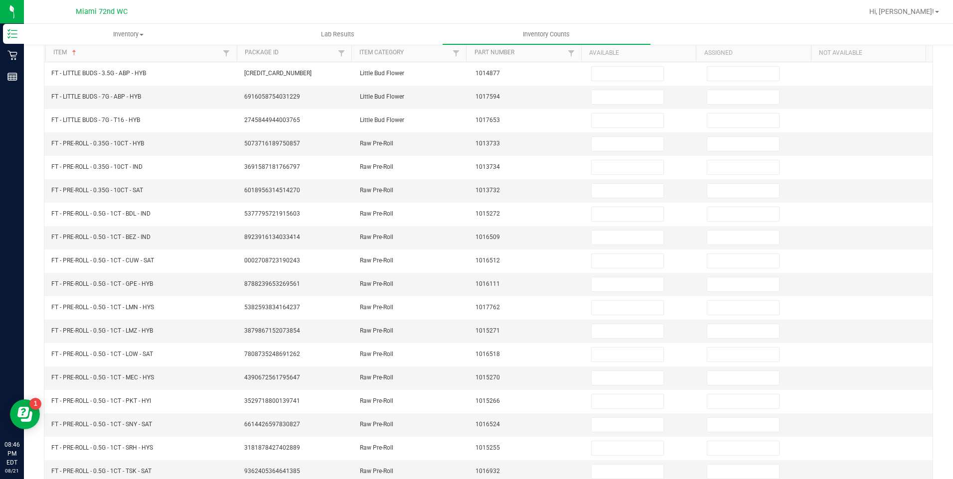
scroll to position [62, 0]
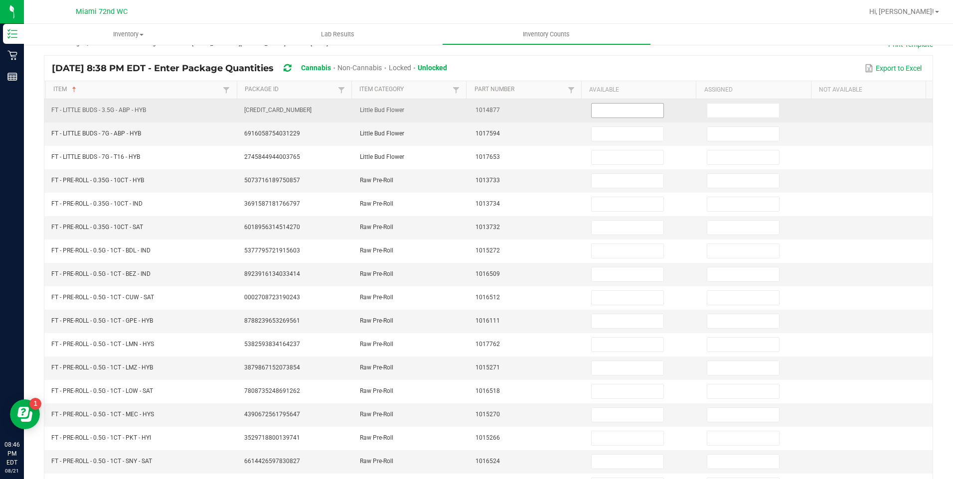
click at [628, 108] on input at bounding box center [628, 111] width 72 height 14
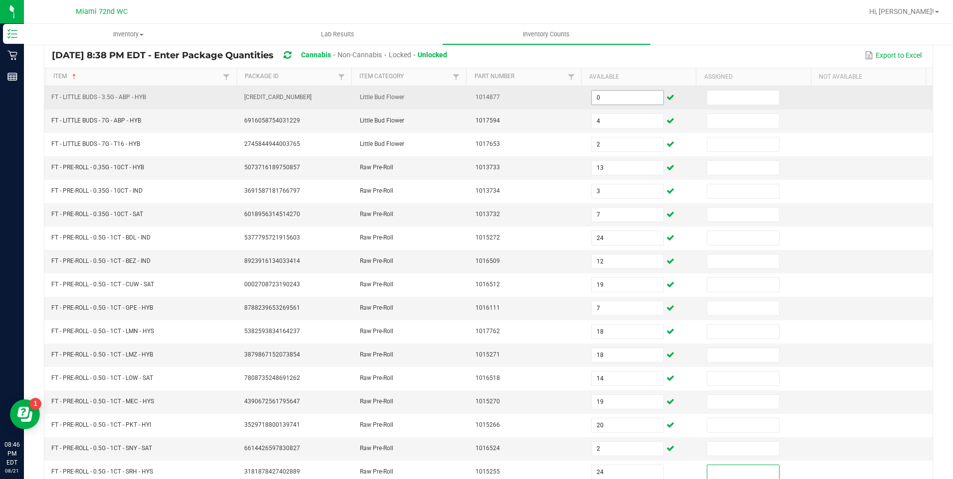
scroll to position [185, 0]
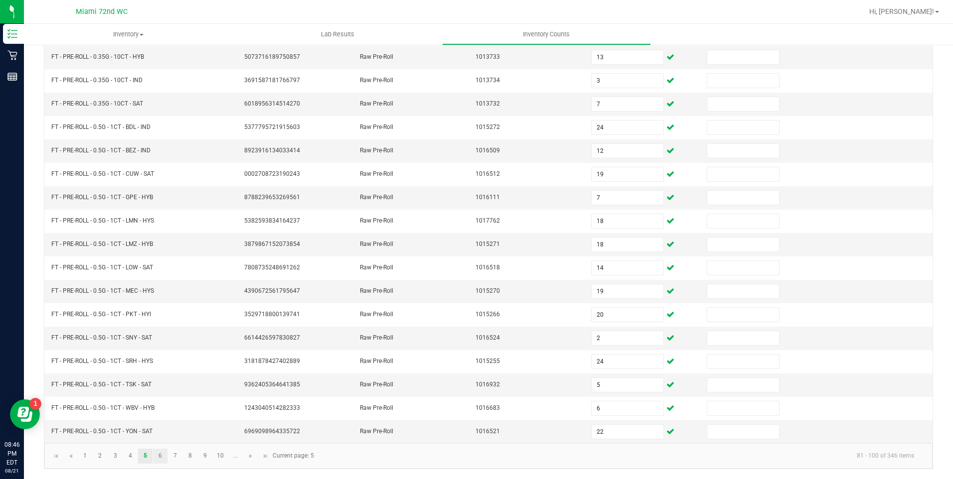
click at [160, 456] on link "6" at bounding box center [160, 456] width 14 height 15
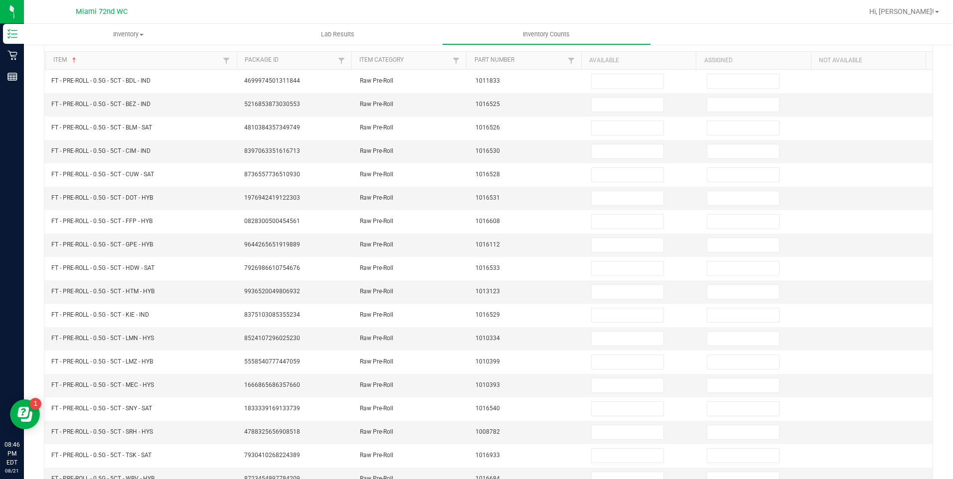
scroll to position [44, 0]
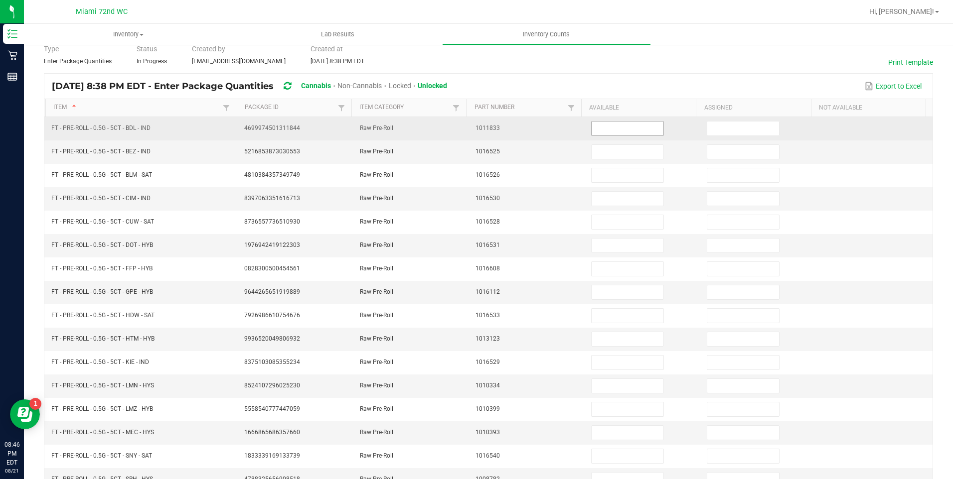
click at [614, 127] on input at bounding box center [628, 129] width 72 height 14
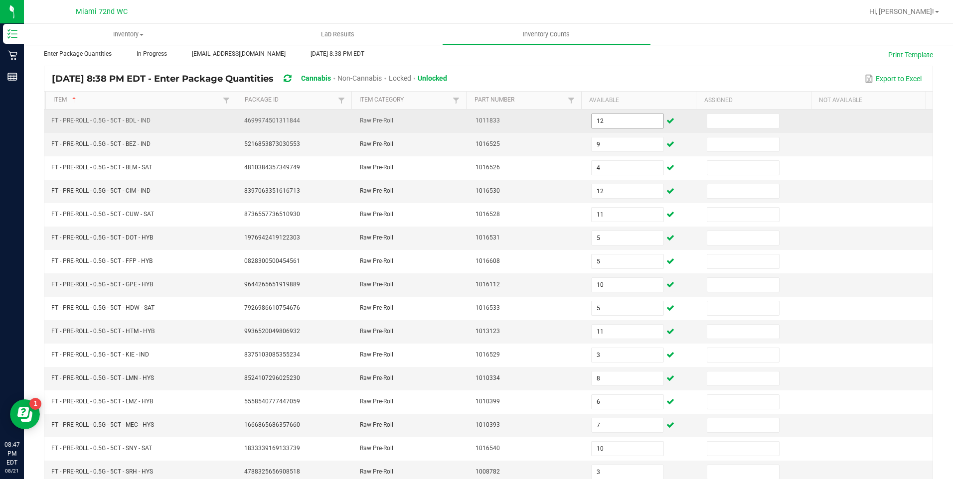
scroll to position [185, 0]
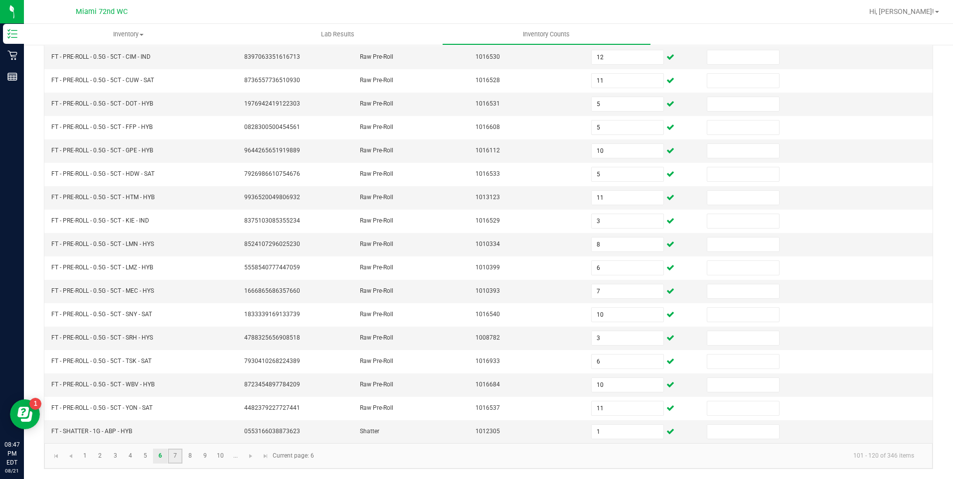
click at [176, 456] on link "7" at bounding box center [175, 456] width 14 height 15
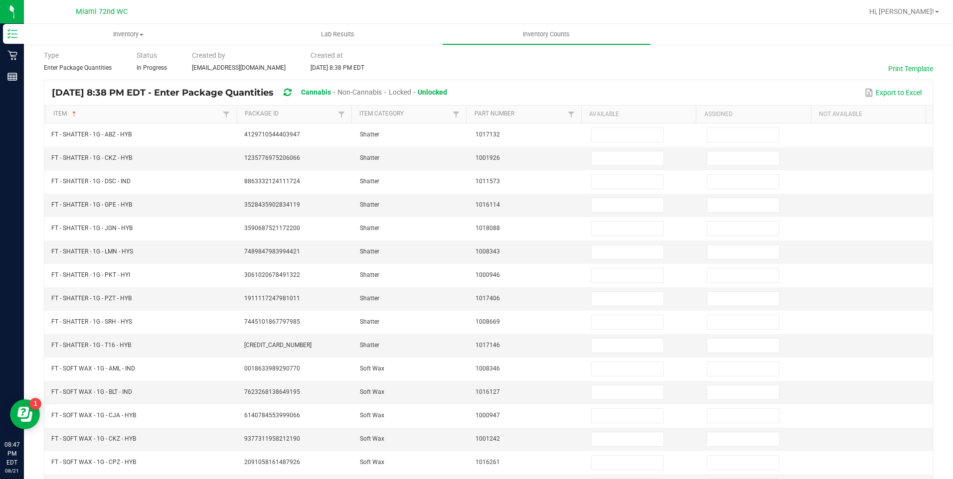
scroll to position [38, 0]
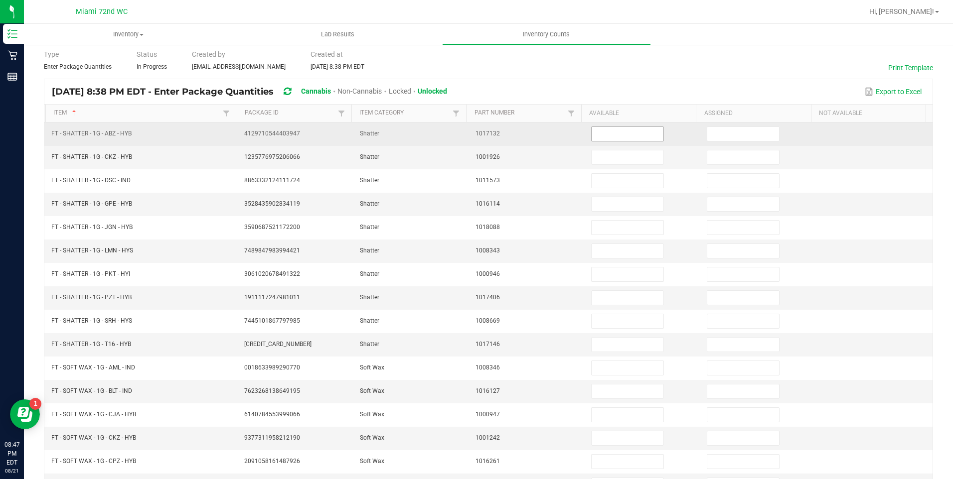
click at [615, 132] on input at bounding box center [628, 134] width 72 height 14
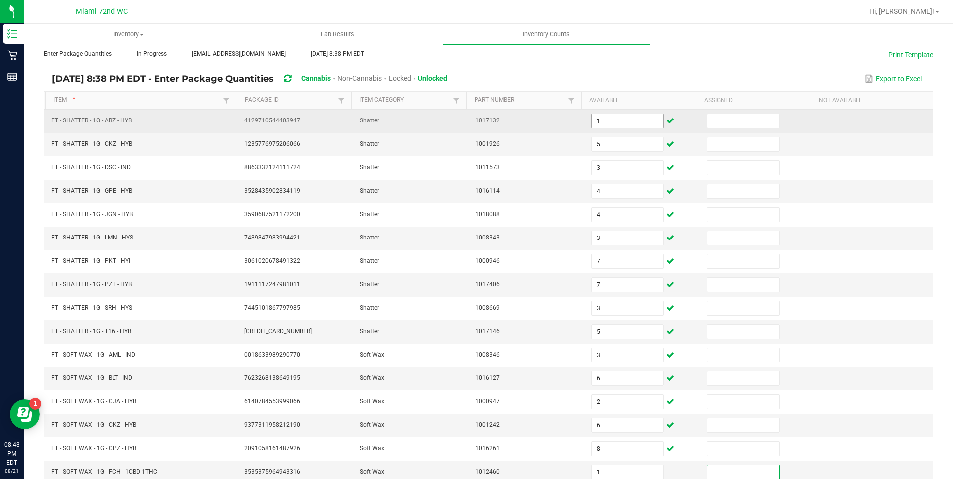
scroll to position [185, 0]
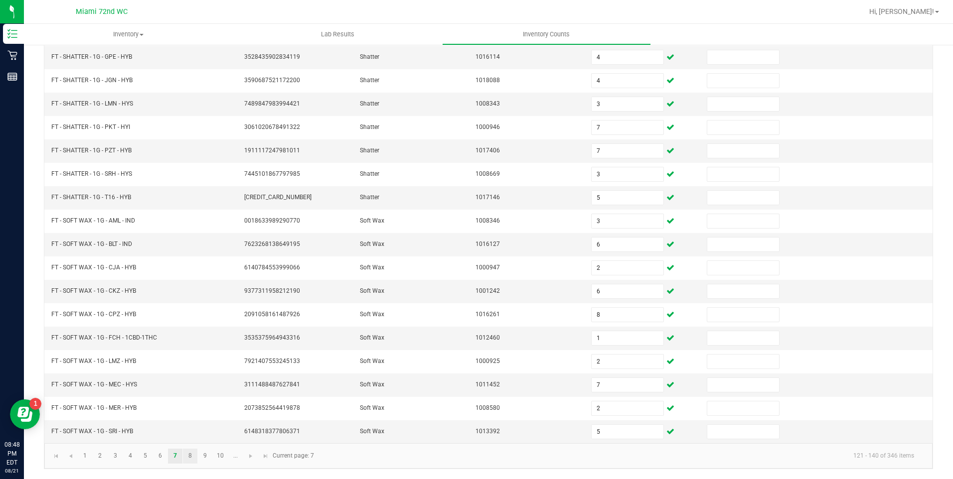
click at [183, 460] on link "8" at bounding box center [190, 456] width 14 height 15
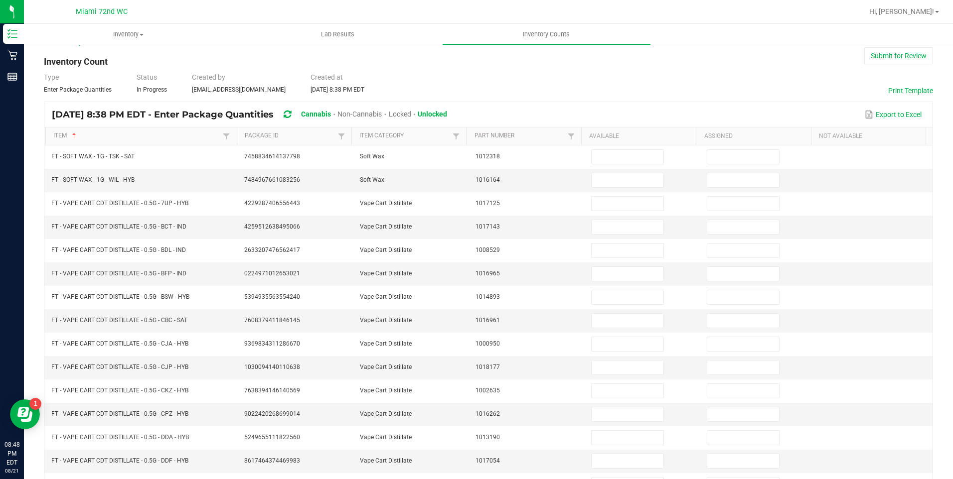
scroll to position [16, 0]
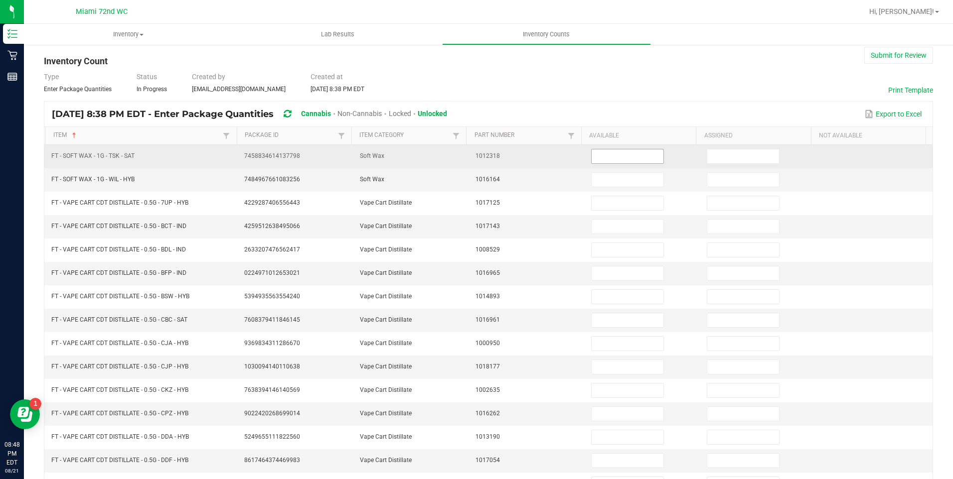
click at [619, 153] on input at bounding box center [628, 157] width 72 height 14
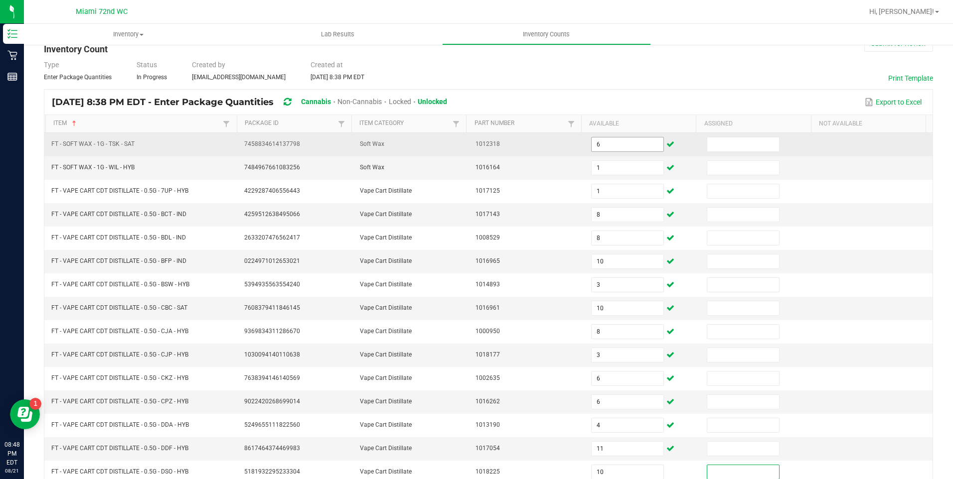
scroll to position [185, 0]
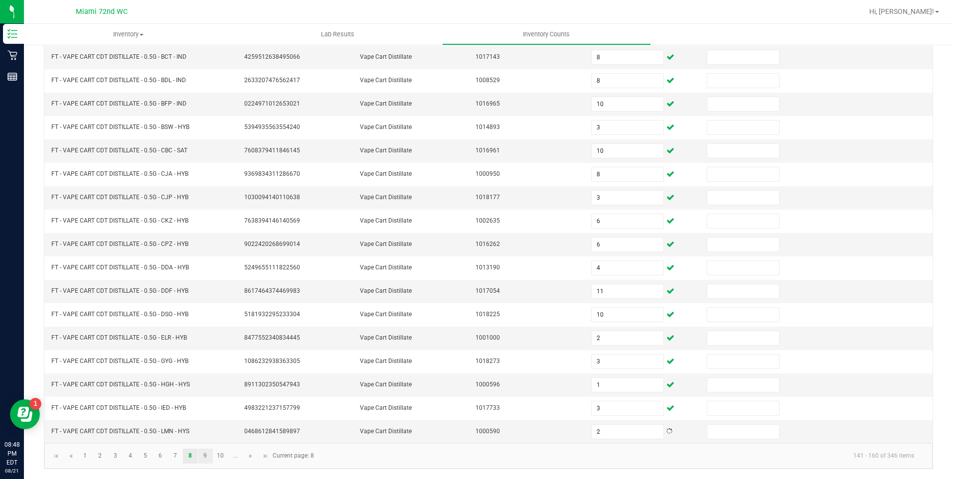
click at [205, 457] on link "9" at bounding box center [205, 456] width 14 height 15
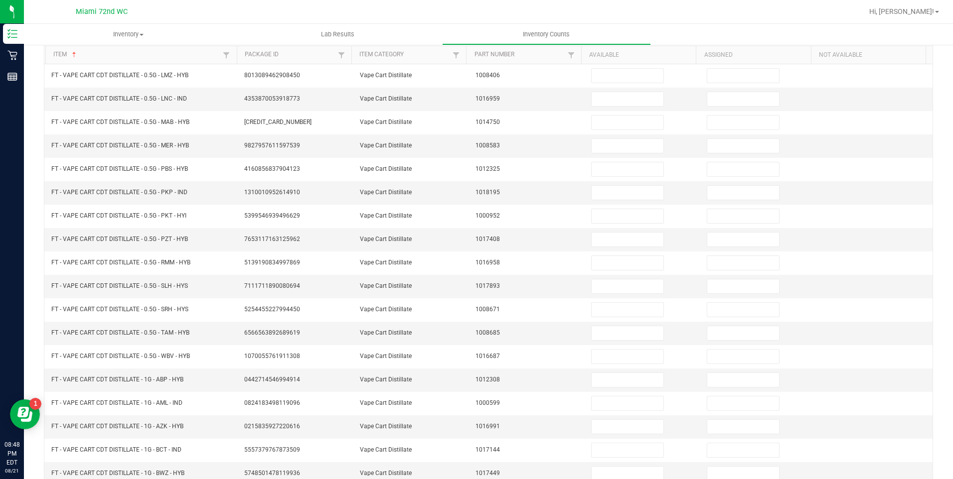
scroll to position [73, 0]
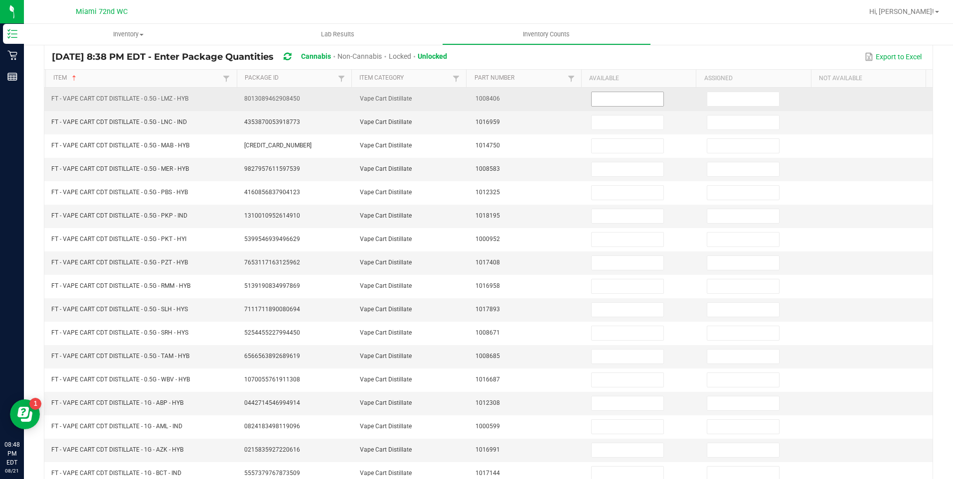
click at [615, 101] on input at bounding box center [628, 99] width 72 height 14
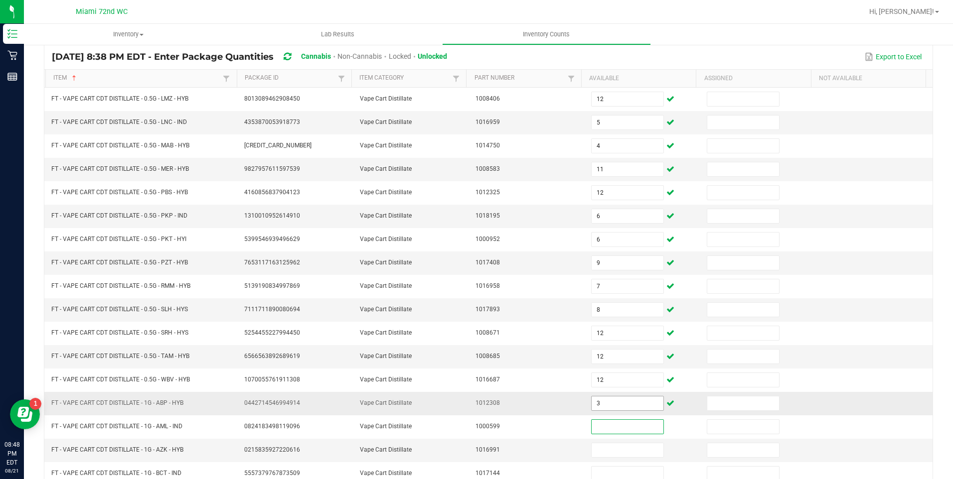
click at [592, 404] on input "3" at bounding box center [628, 404] width 72 height 14
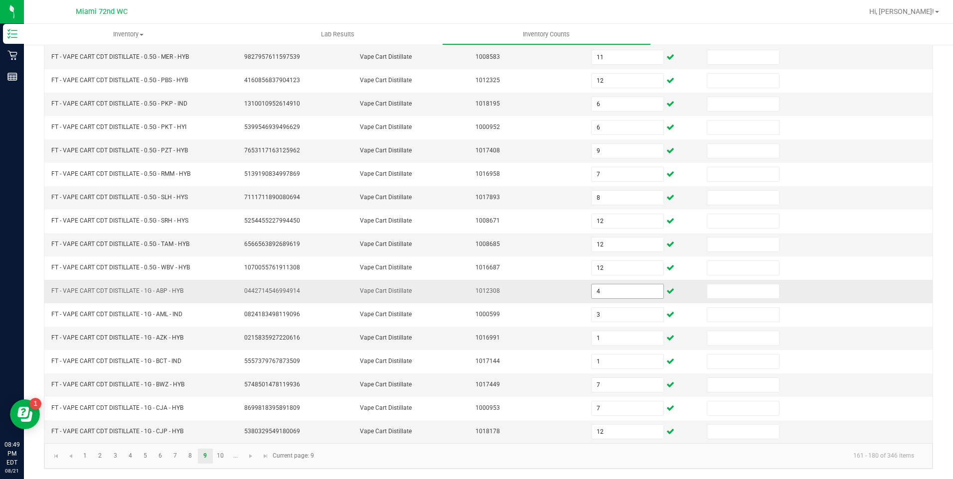
click at [226, 464] on link "10" at bounding box center [220, 456] width 14 height 15
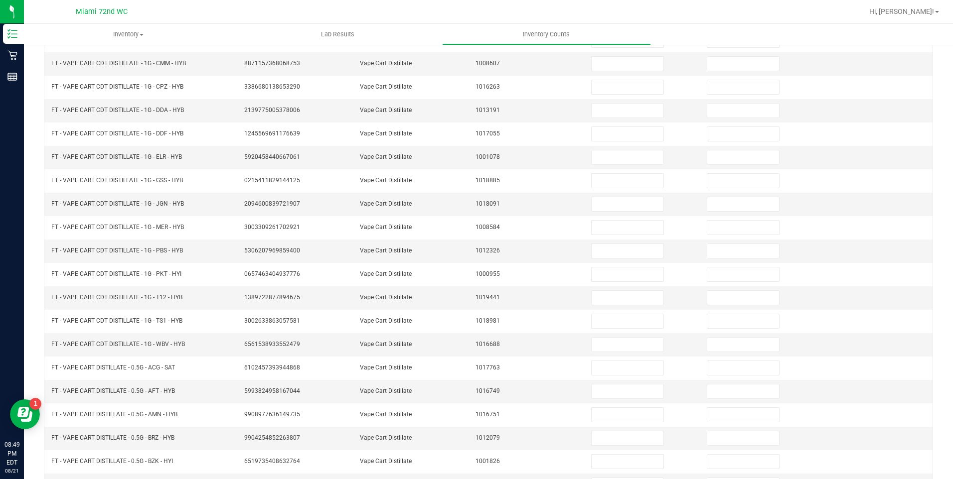
scroll to position [74, 0]
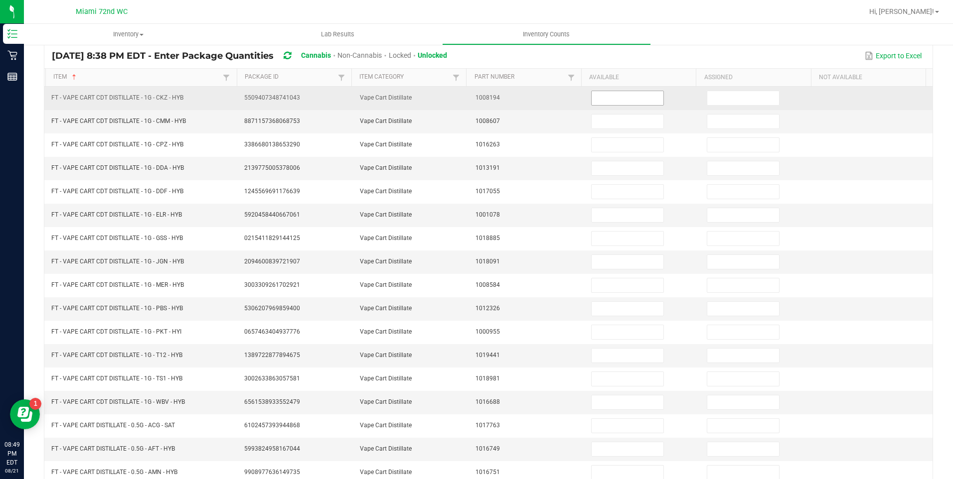
click at [608, 98] on input at bounding box center [628, 98] width 72 height 14
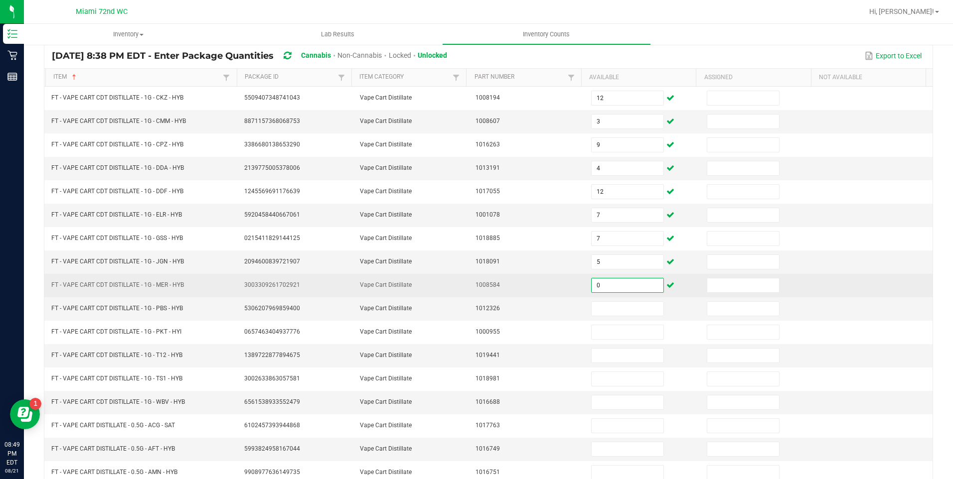
click at [624, 286] on input "0" at bounding box center [628, 286] width 72 height 14
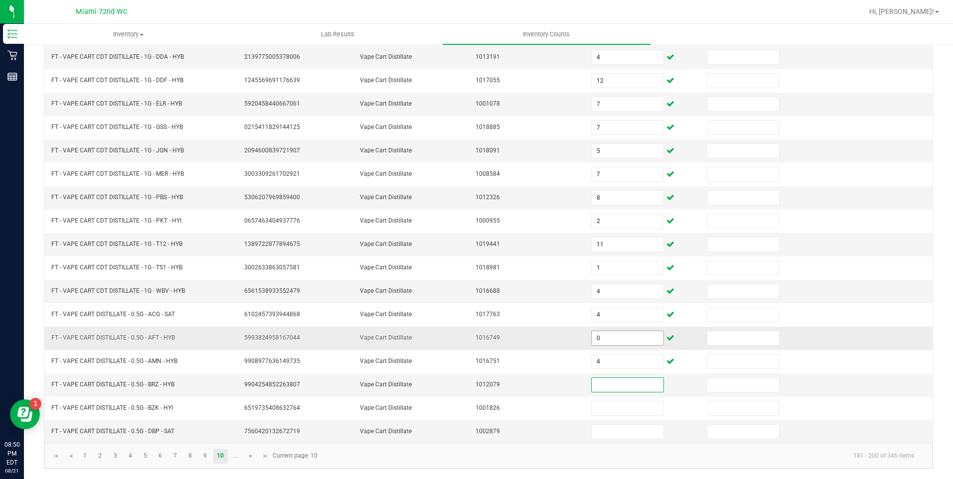
click at [621, 339] on input "0" at bounding box center [628, 338] width 72 height 14
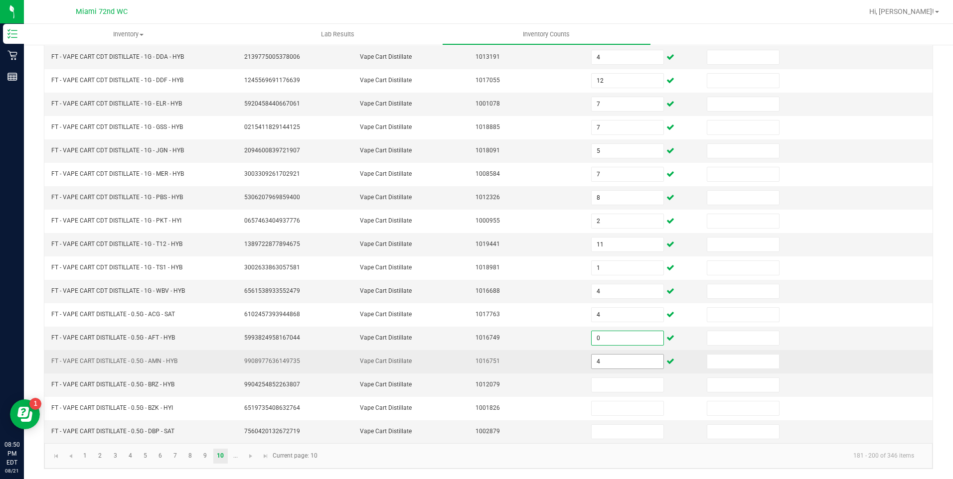
click at [622, 355] on input "4" at bounding box center [628, 362] width 72 height 14
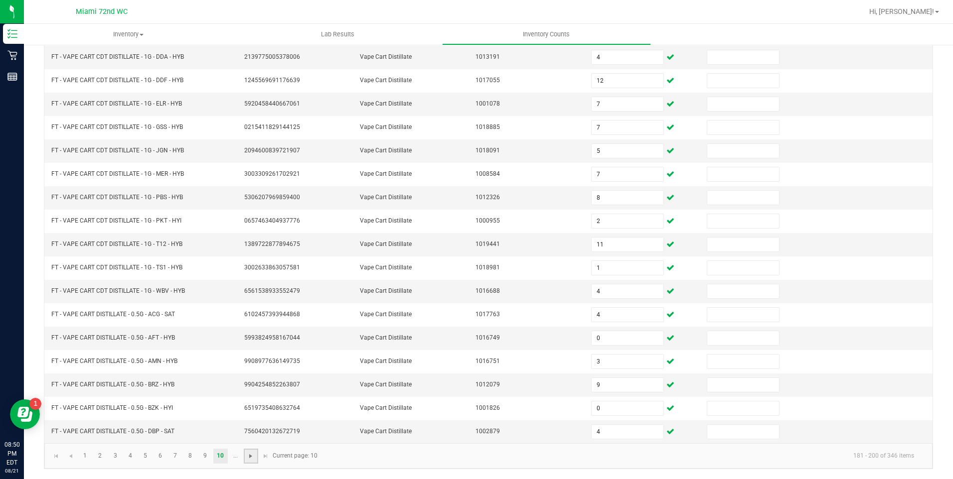
click at [250, 456] on span "Go to the next page" at bounding box center [251, 457] width 8 height 8
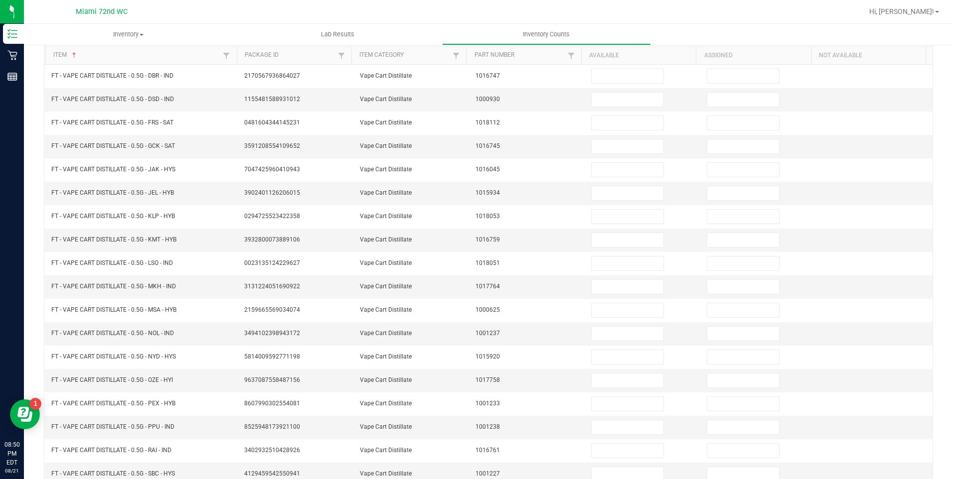
scroll to position [57, 0]
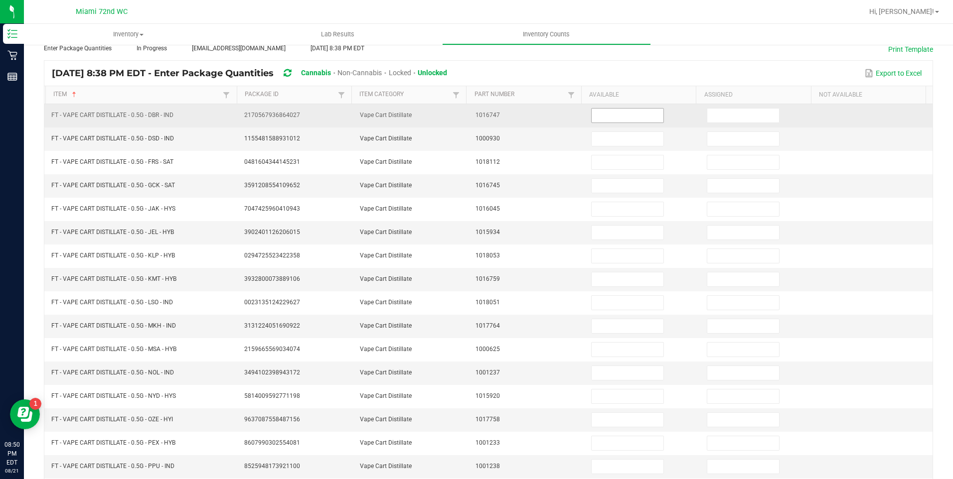
click at [627, 115] on input at bounding box center [628, 116] width 72 height 14
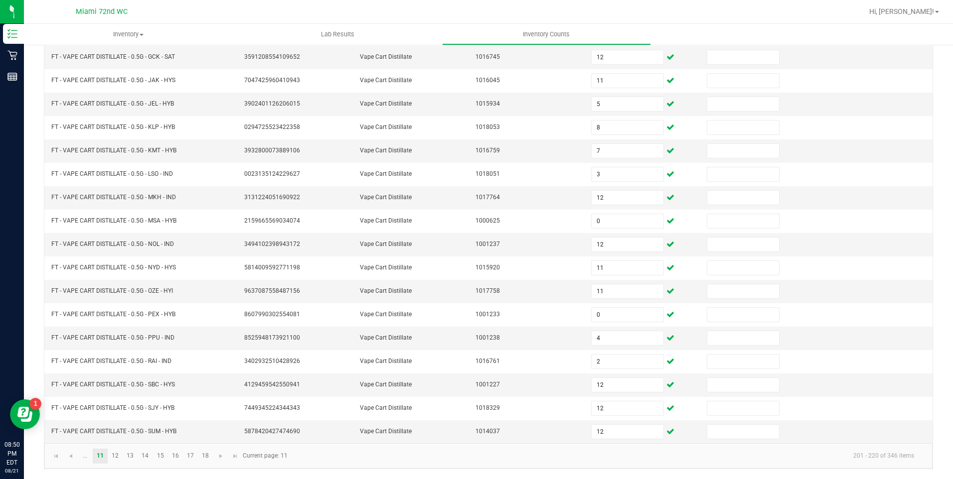
click at [115, 457] on link "12" at bounding box center [115, 456] width 14 height 15
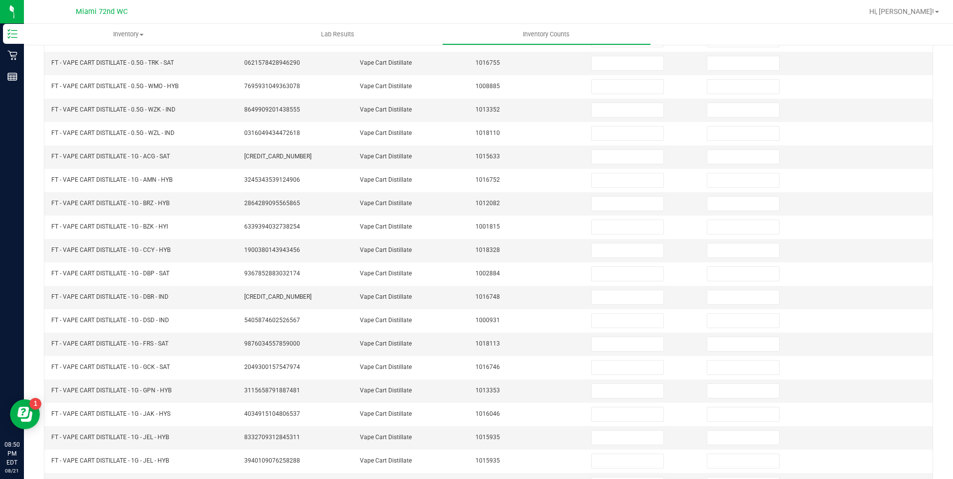
scroll to position [90, 0]
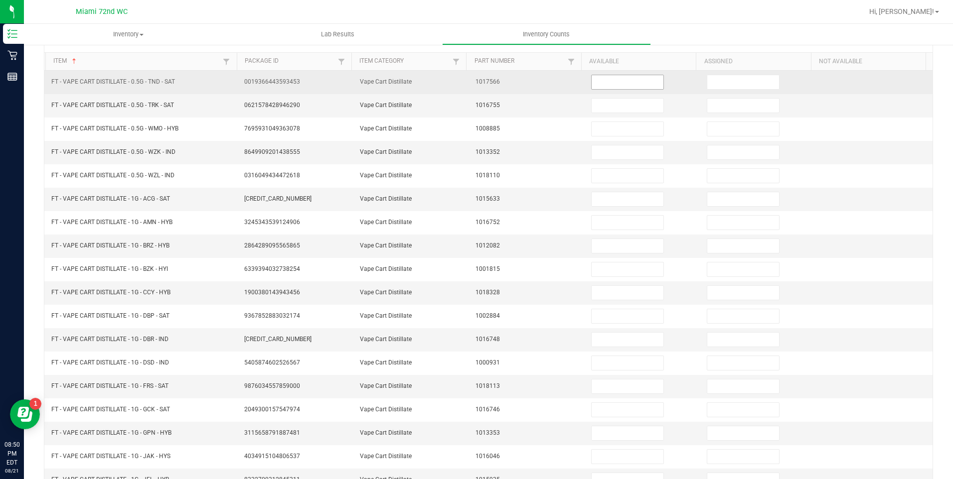
click at [629, 81] on input at bounding box center [628, 82] width 72 height 14
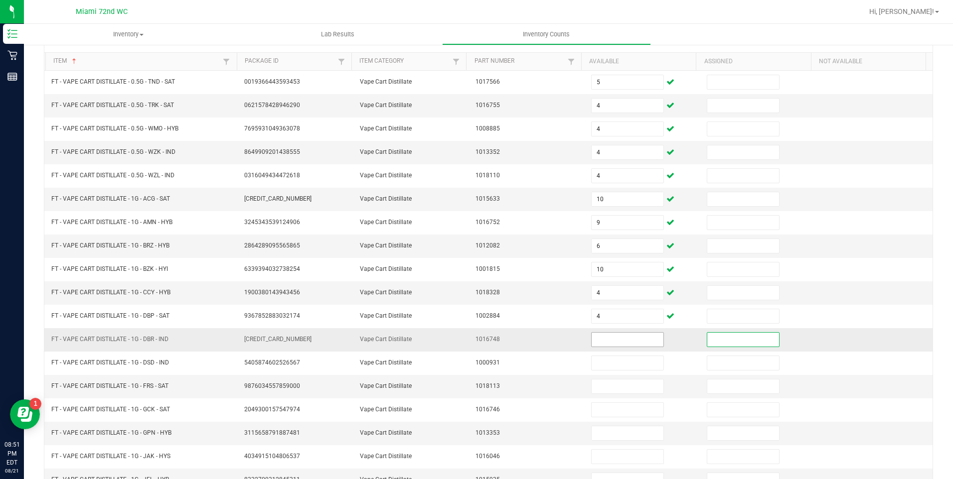
click at [624, 340] on input at bounding box center [628, 340] width 72 height 14
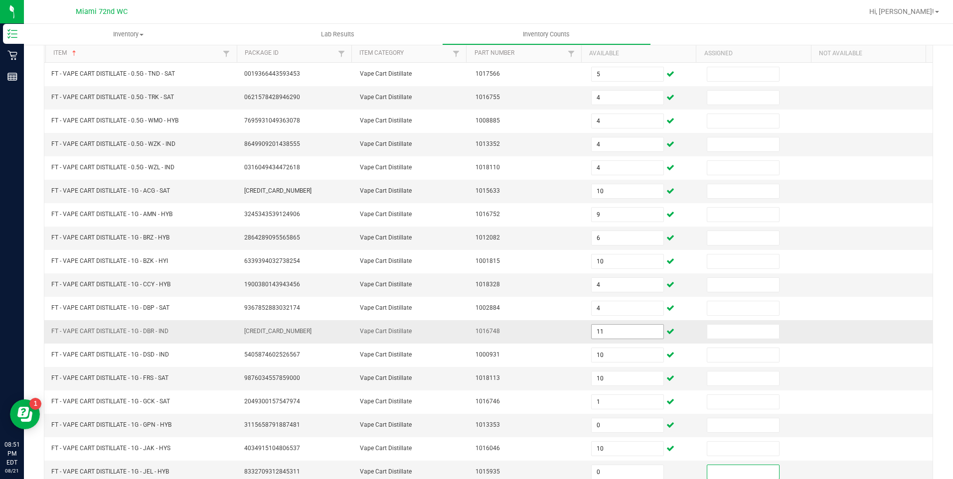
scroll to position [185, 0]
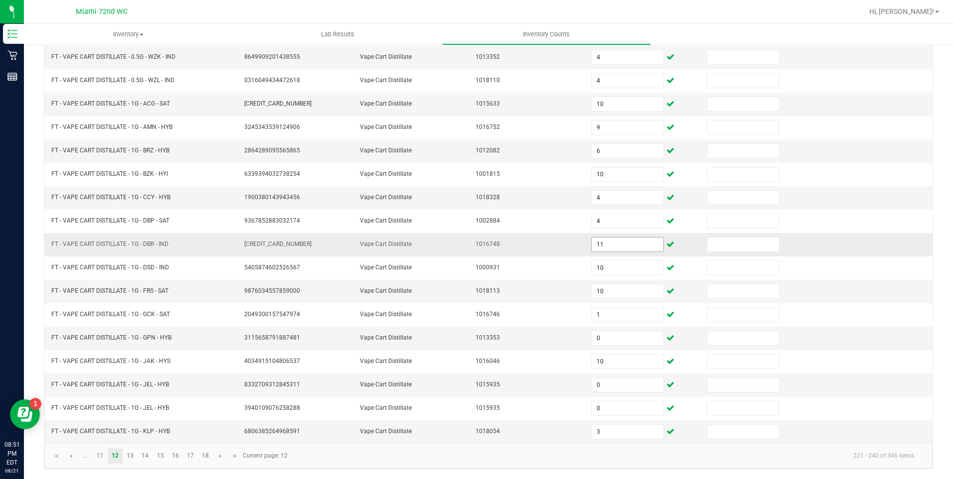
click at [130, 463] on link "13" at bounding box center [130, 456] width 14 height 15
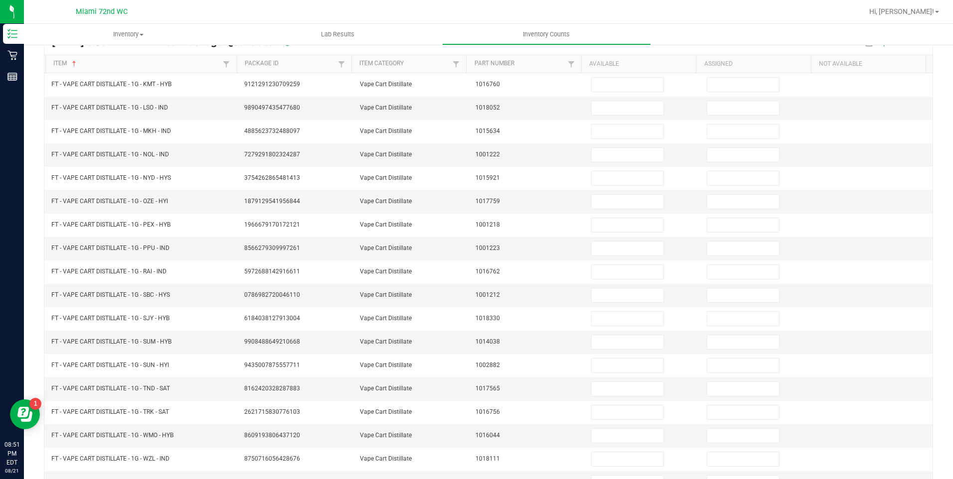
scroll to position [64, 0]
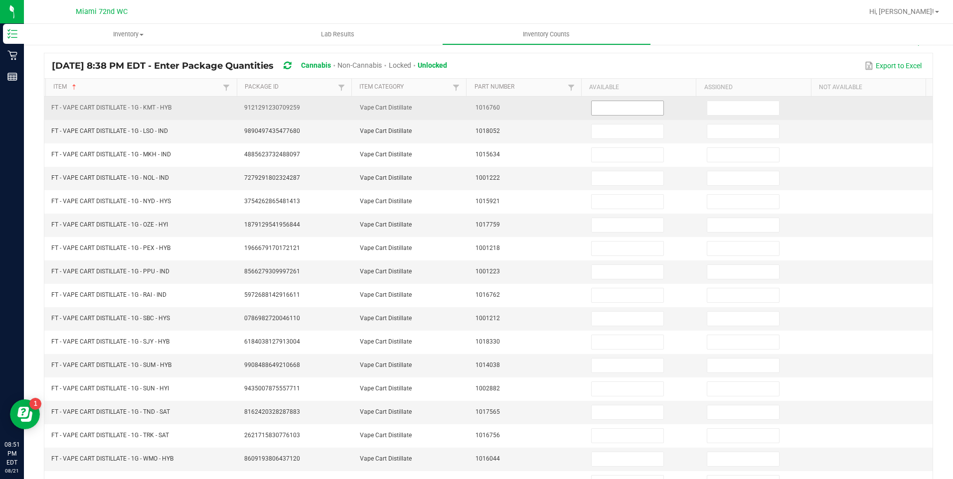
click at [621, 106] on input at bounding box center [628, 108] width 72 height 14
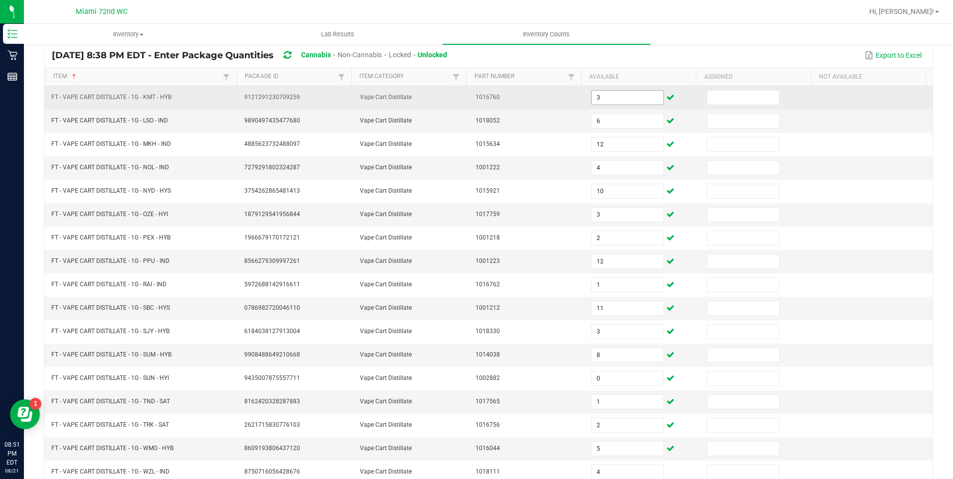
scroll to position [185, 0]
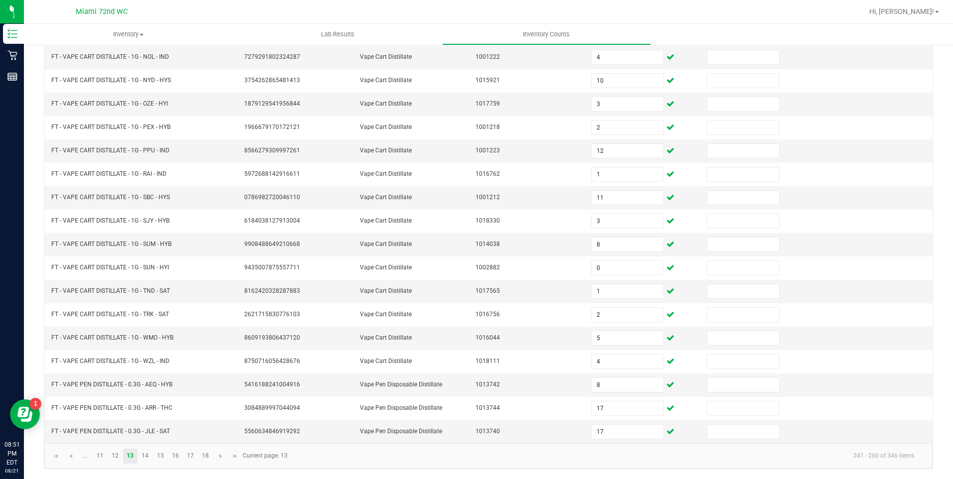
click at [147, 458] on link "14" at bounding box center [145, 456] width 14 height 15
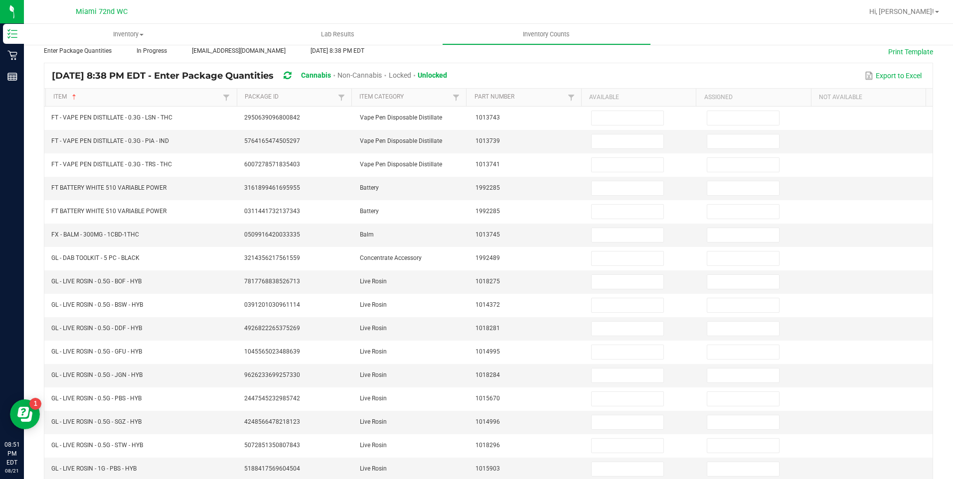
scroll to position [53, 0]
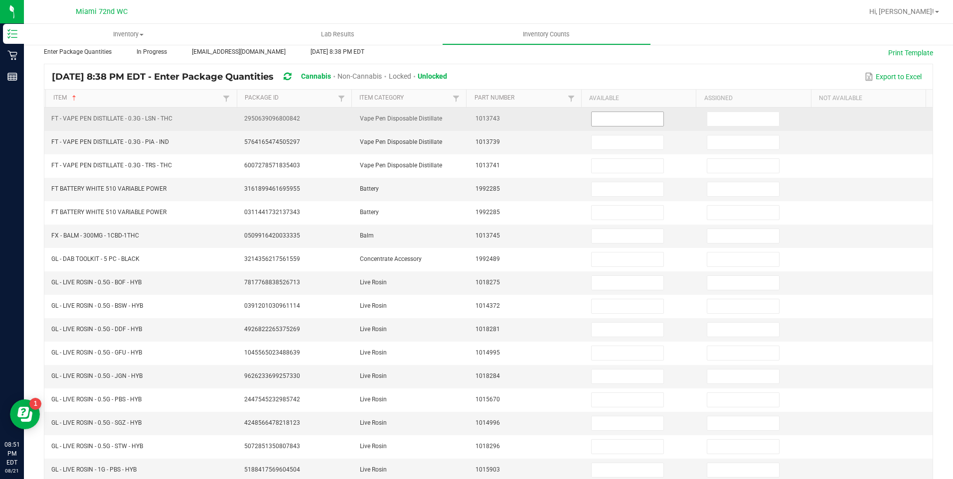
click at [610, 116] on input at bounding box center [628, 119] width 72 height 14
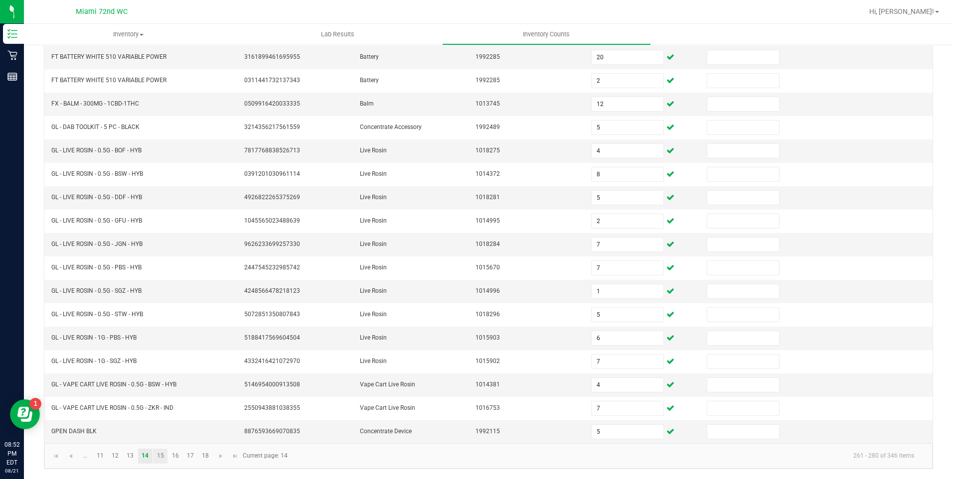
click at [160, 457] on link "15" at bounding box center [160, 456] width 14 height 15
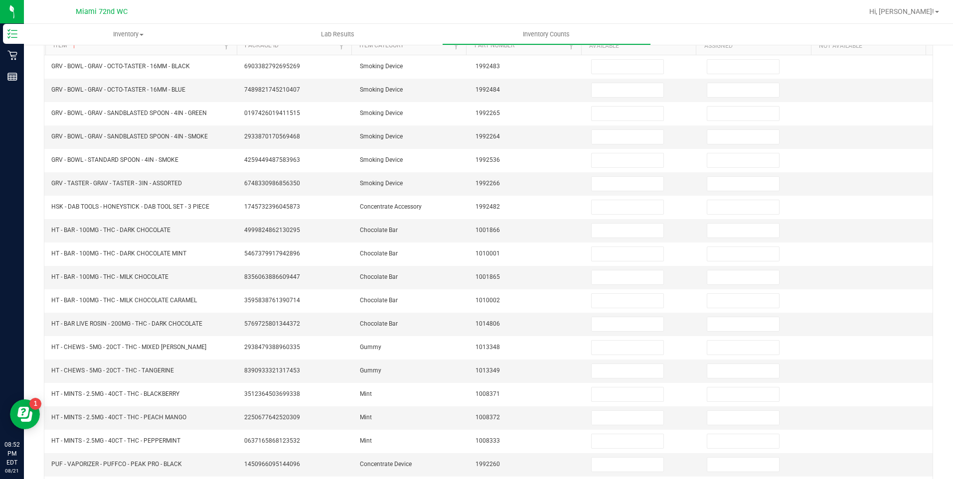
scroll to position [70, 0]
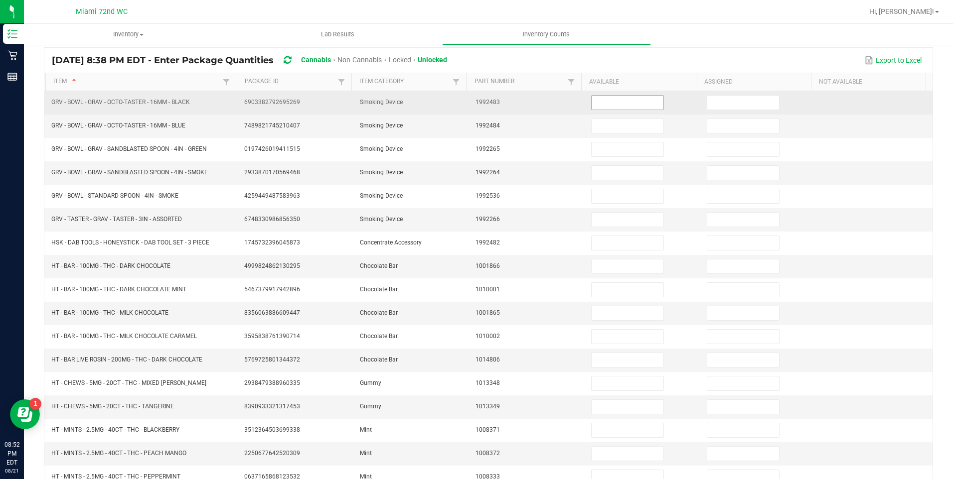
click at [621, 105] on input at bounding box center [628, 103] width 72 height 14
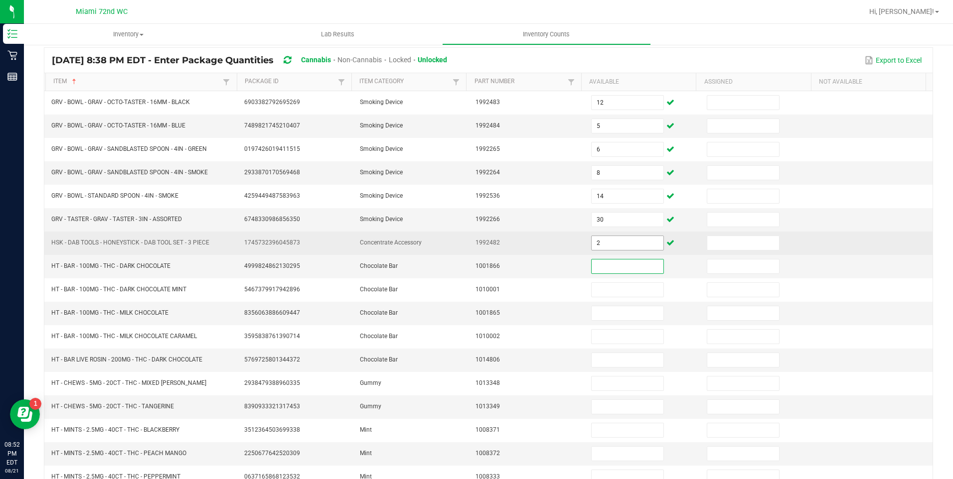
click at [612, 240] on input "2" at bounding box center [628, 243] width 72 height 14
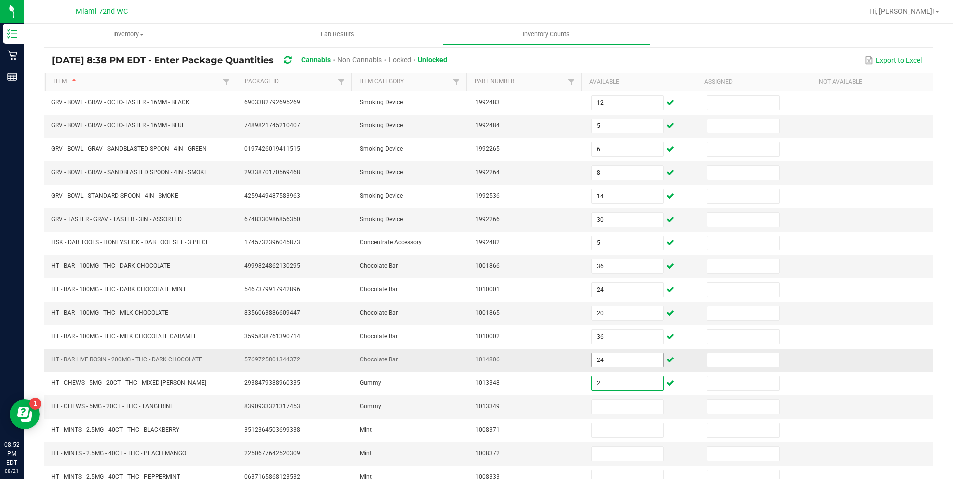
click at [620, 359] on input "24" at bounding box center [628, 360] width 72 height 14
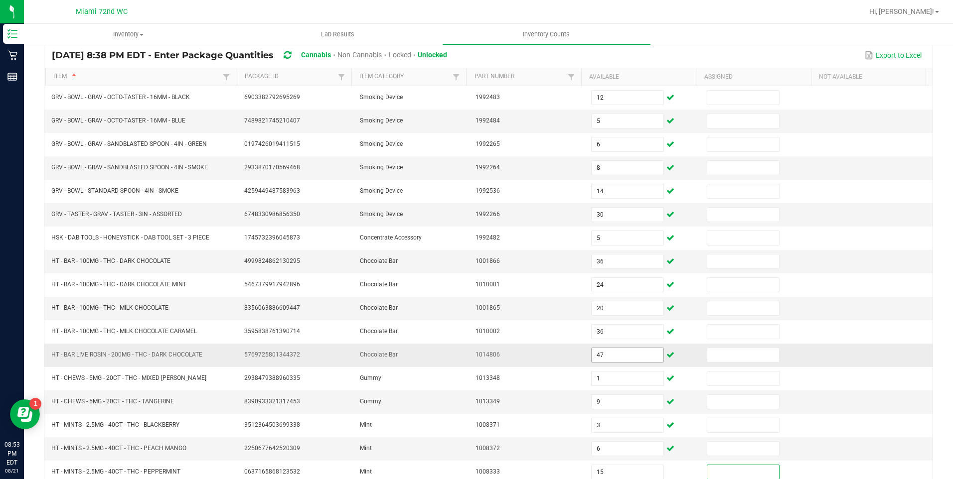
scroll to position [185, 0]
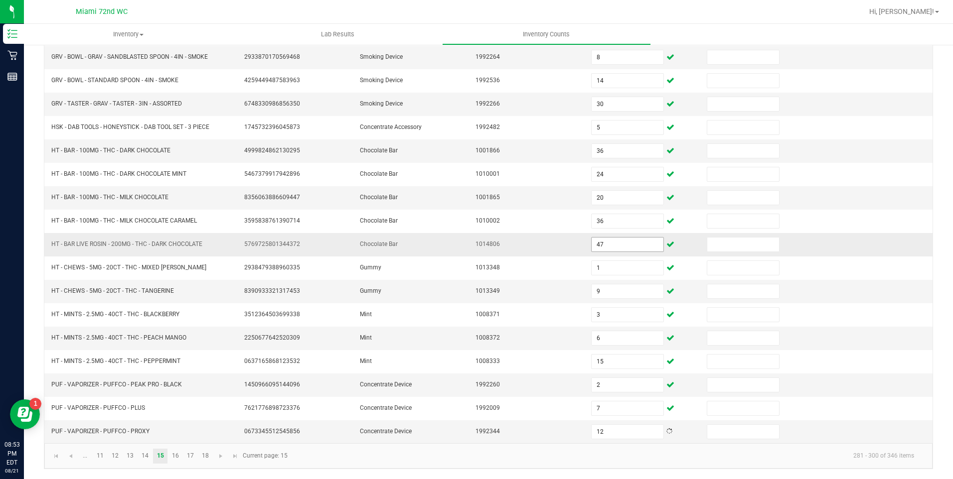
click at [175, 457] on link "16" at bounding box center [175, 456] width 14 height 15
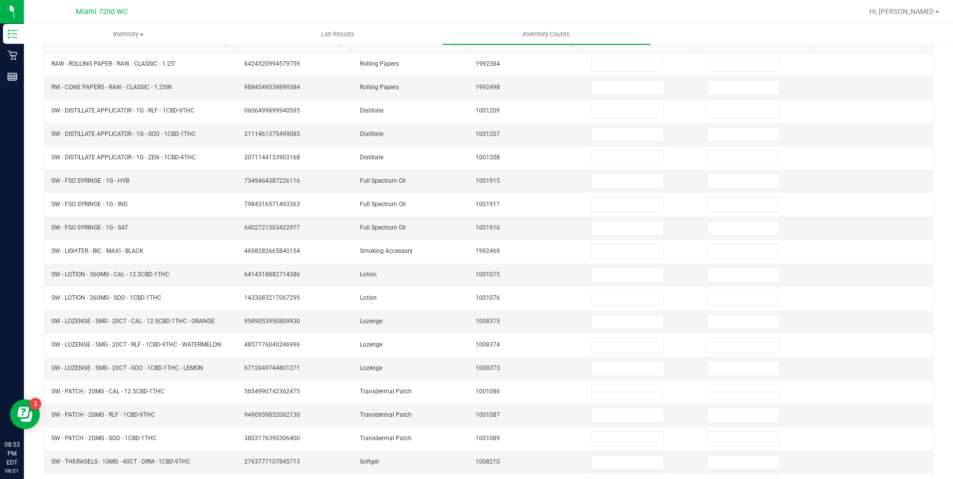
scroll to position [94, 0]
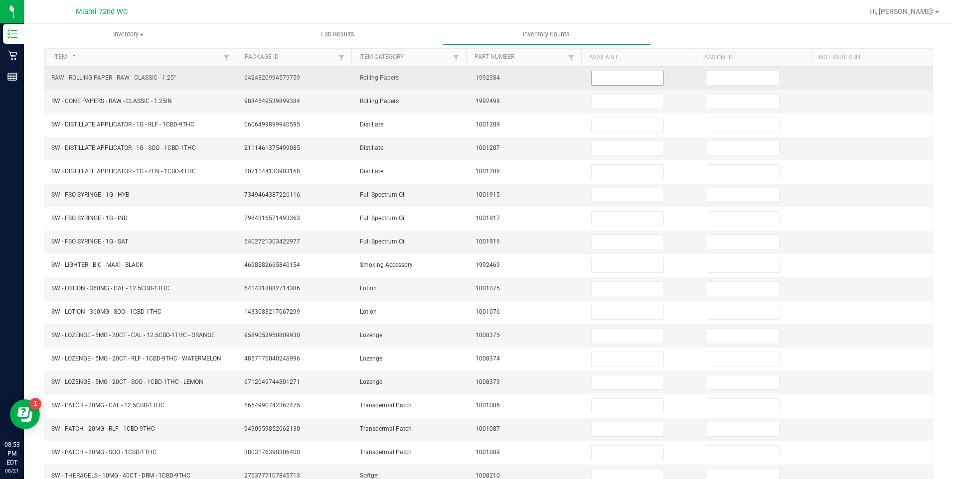
click at [625, 75] on input at bounding box center [628, 78] width 72 height 14
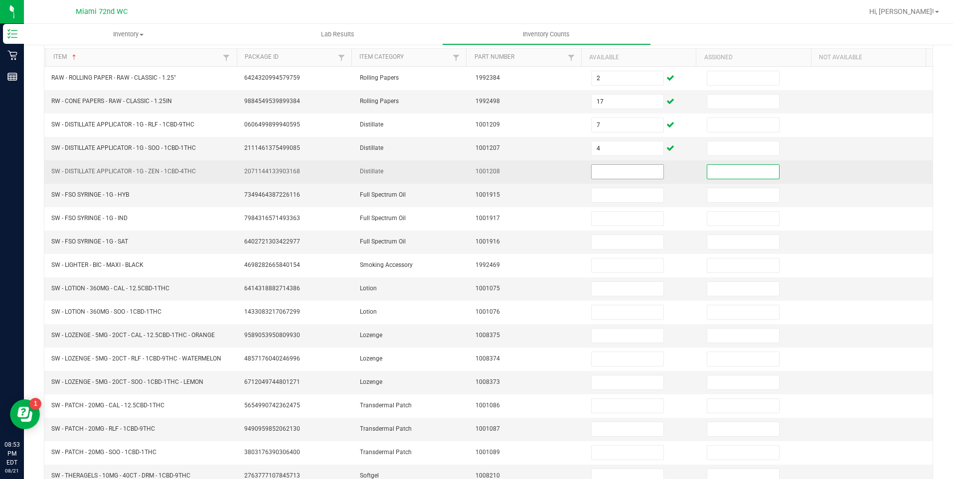
click at [609, 173] on input at bounding box center [628, 172] width 72 height 14
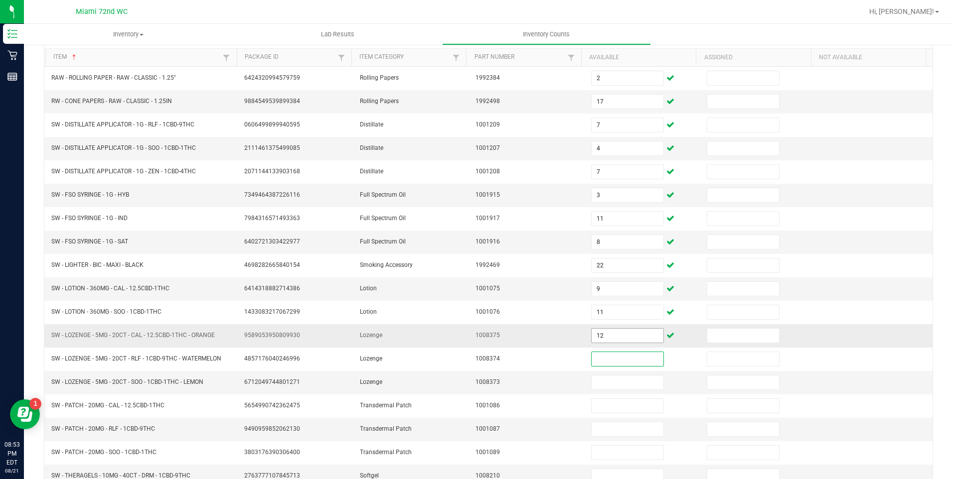
click at [618, 335] on input "12" at bounding box center [628, 336] width 72 height 14
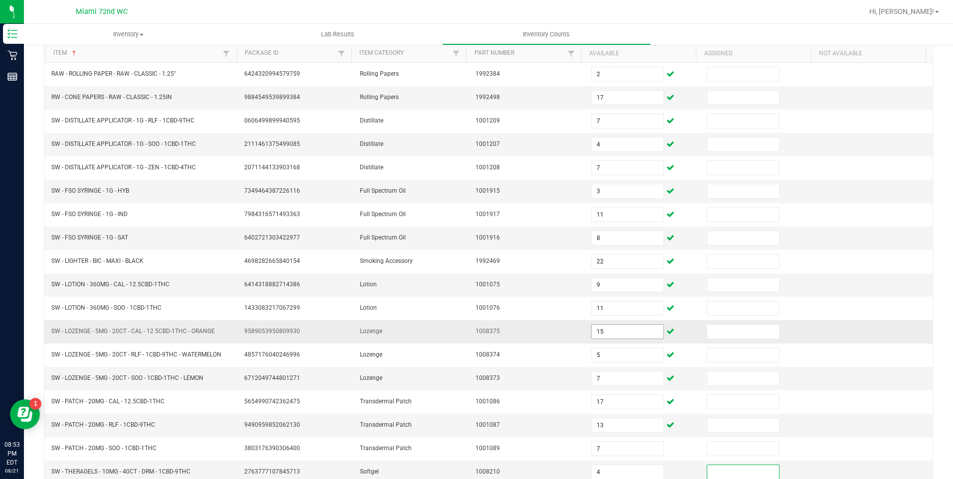
scroll to position [185, 0]
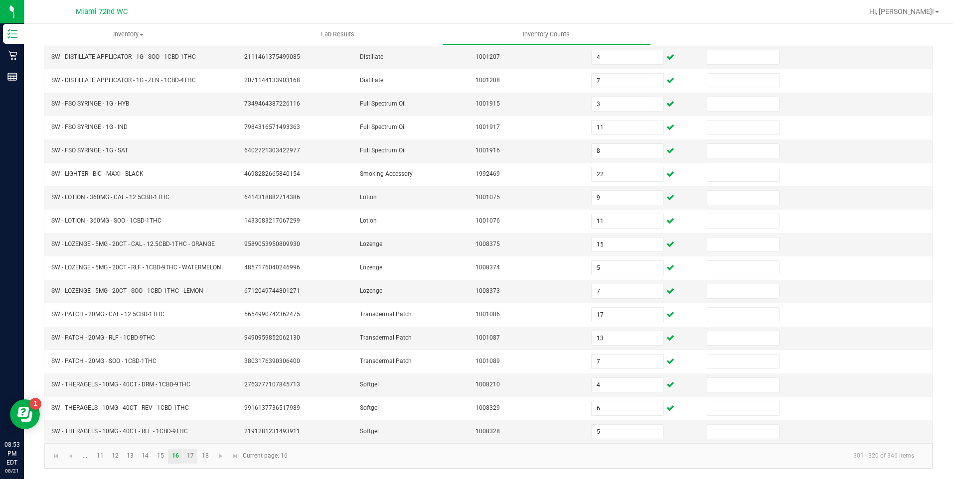
click at [190, 456] on link "17" at bounding box center [190, 456] width 14 height 15
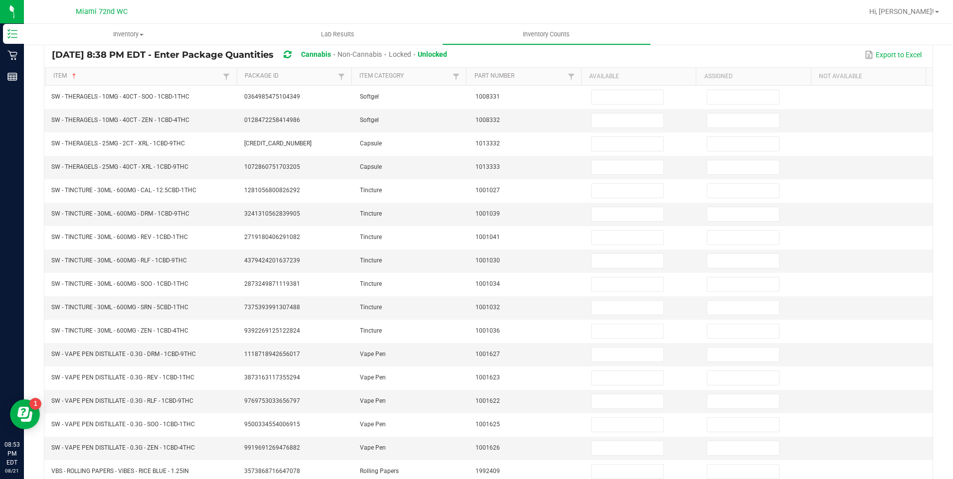
scroll to position [73, 0]
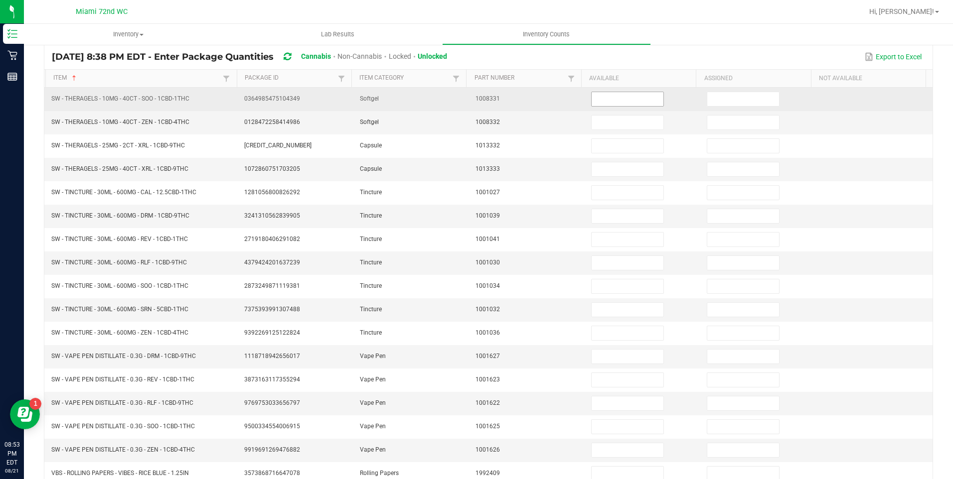
click at [635, 101] on input at bounding box center [628, 99] width 72 height 14
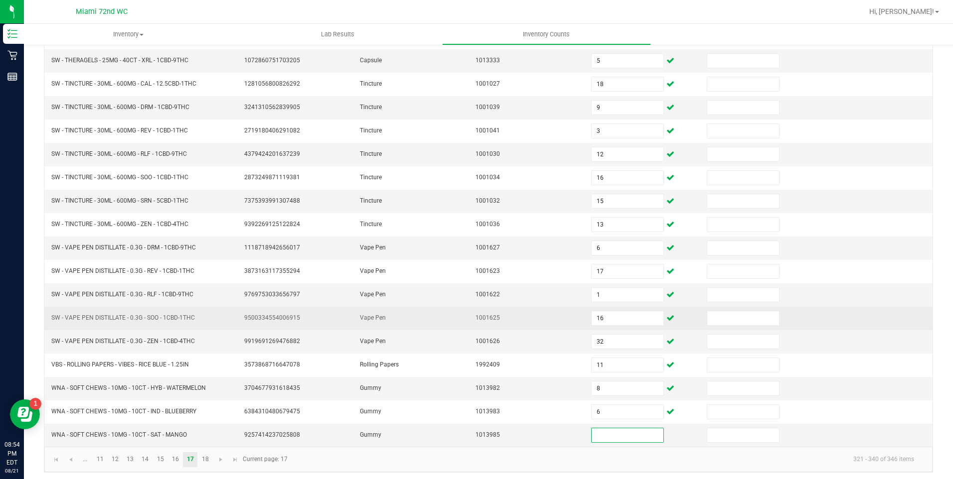
scroll to position [185, 0]
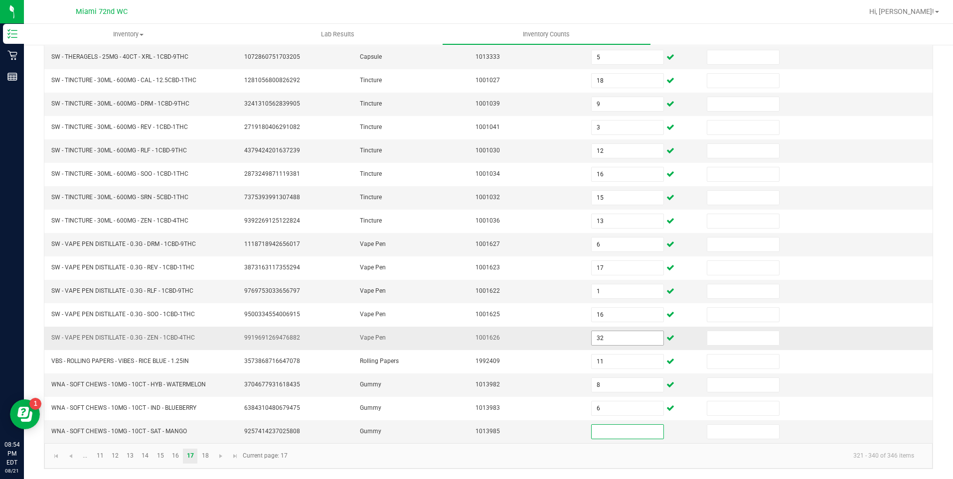
click at [617, 338] on input "32" at bounding box center [628, 338] width 72 height 14
click at [206, 456] on link "18" at bounding box center [205, 456] width 14 height 15
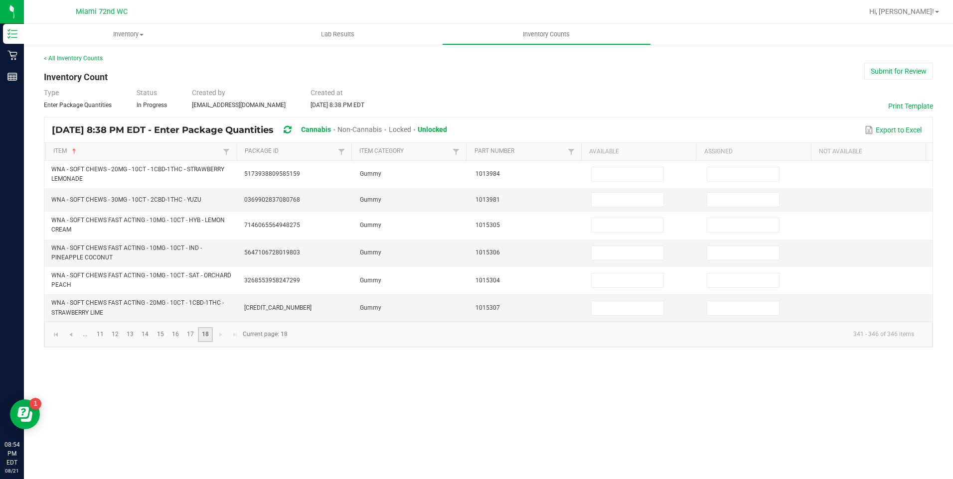
scroll to position [0, 0]
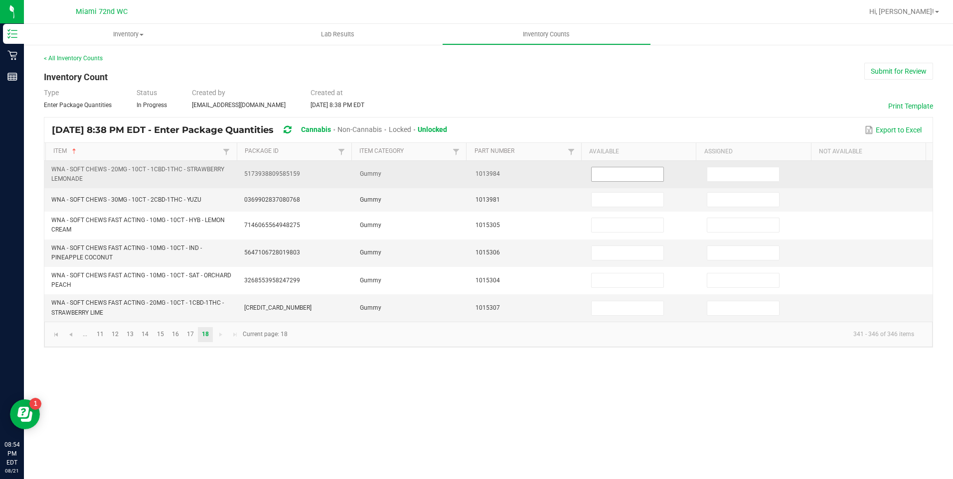
click at [620, 176] on input at bounding box center [628, 174] width 72 height 14
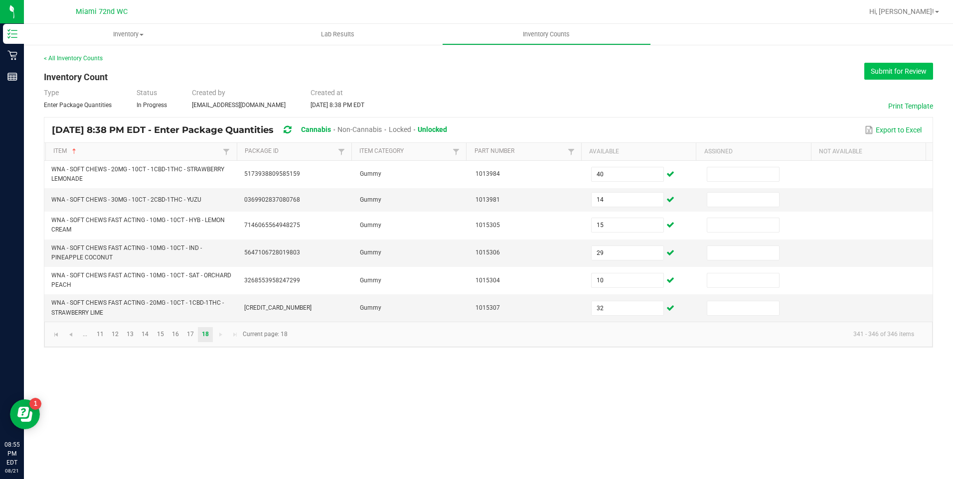
click at [917, 68] on button "Submit for Review" at bounding box center [898, 71] width 69 height 17
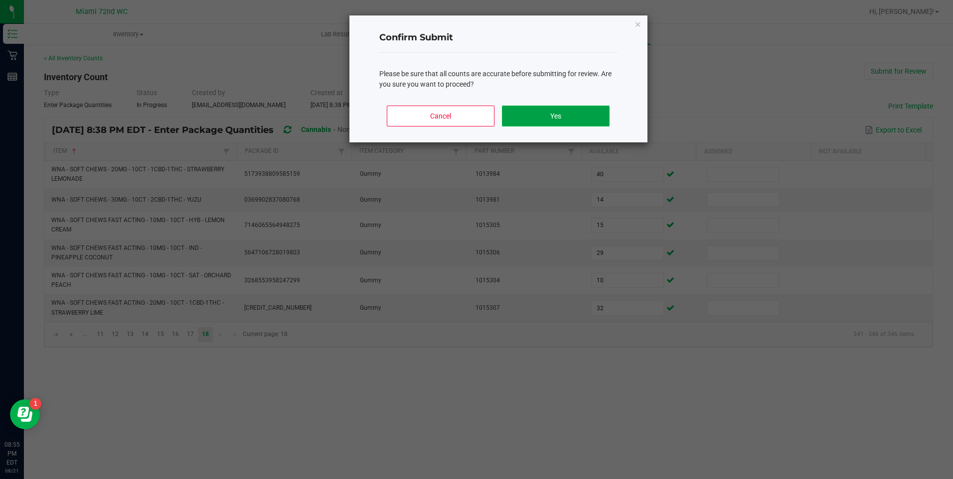
click at [561, 115] on button "Yes" at bounding box center [555, 116] width 107 height 21
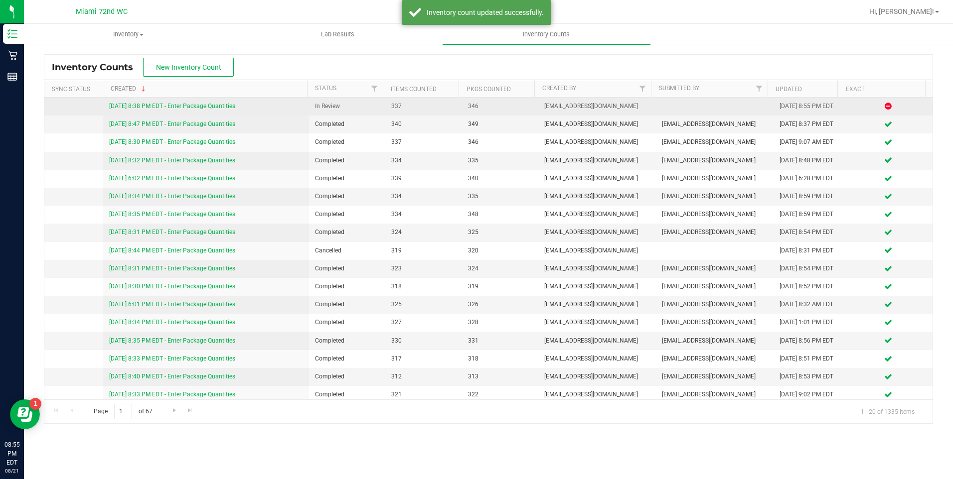
click at [220, 105] on link "8/21/25 8:38 PM EDT - Enter Package Quantities" at bounding box center [172, 106] width 126 height 7
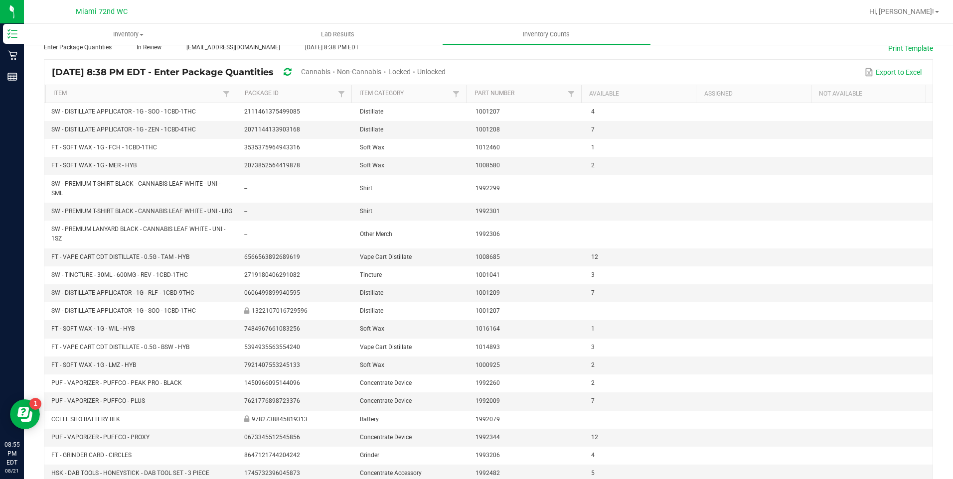
scroll to position [57, 0]
drag, startPoint x: 942, startPoint y: 278, endPoint x: 951, endPoint y: 298, distance: 22.1
click at [951, 298] on div "Inventory All packages All inventory Waste log Lab Results Inventory Counts < A…" at bounding box center [488, 252] width 929 height 456
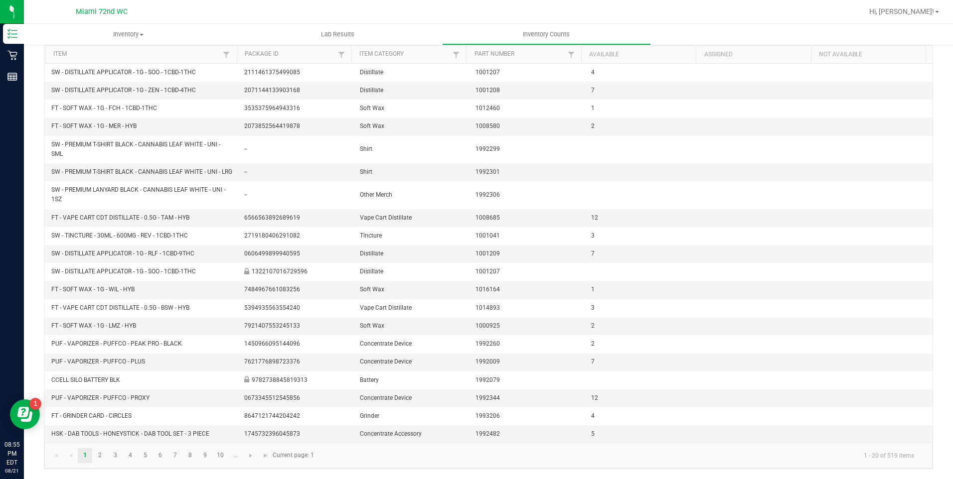
scroll to position [0, 0]
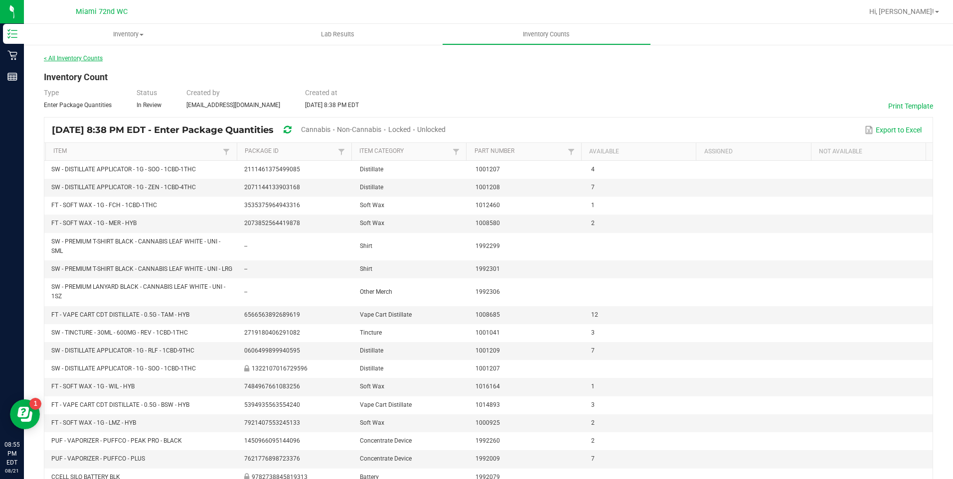
click at [52, 58] on link "< All Inventory Counts" at bounding box center [73, 58] width 59 height 7
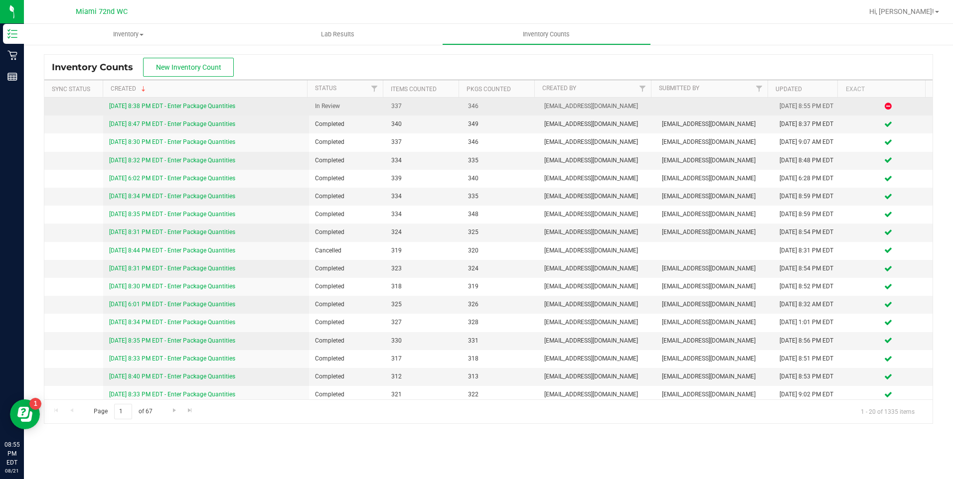
click at [217, 106] on link "8/21/25 8:38 PM EDT - Enter Package Quantities" at bounding box center [172, 106] width 126 height 7
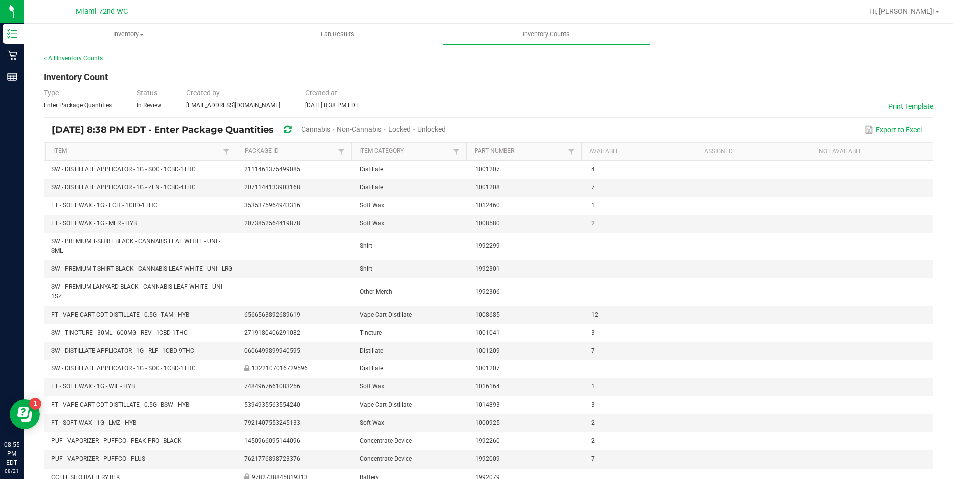
click at [86, 61] on link "< All Inventory Counts" at bounding box center [73, 58] width 59 height 7
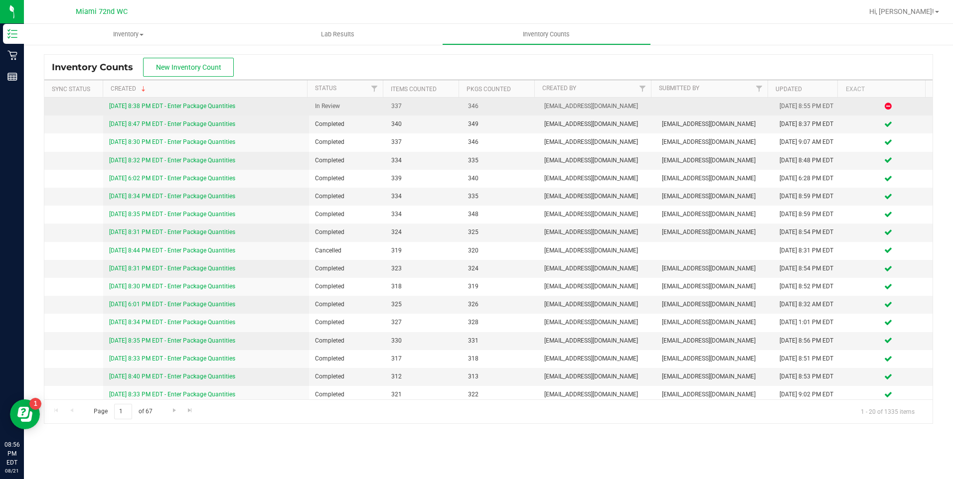
click at [181, 107] on link "8/21/25 8:38 PM EDT - Enter Package Quantities" at bounding box center [172, 106] width 126 height 7
